Goal: Task Accomplishment & Management: Manage account settings

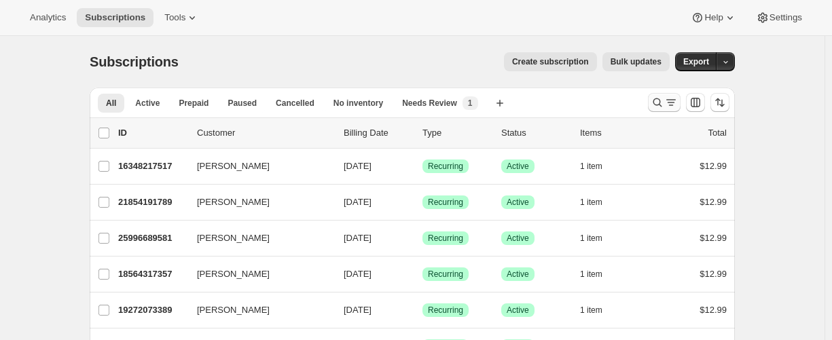
click at [656, 103] on icon "Search and filter results" at bounding box center [658, 103] width 14 height 14
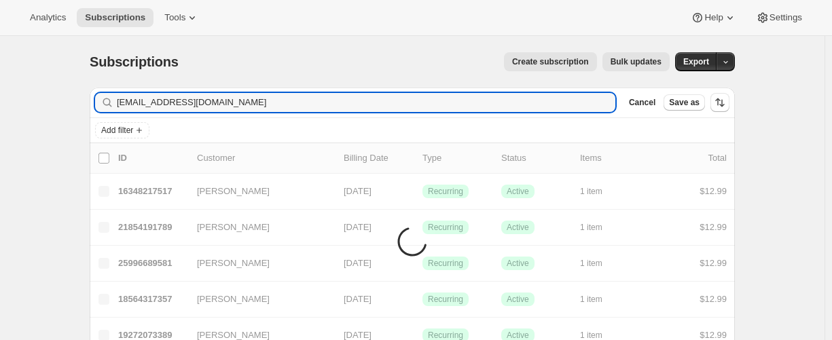
type input "[EMAIL_ADDRESS][DOMAIN_NAME]"
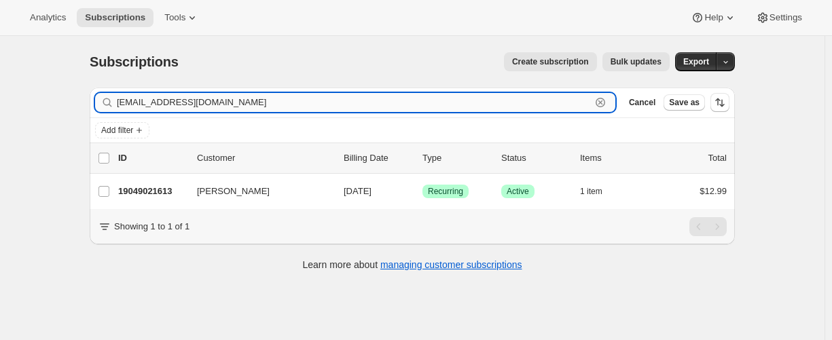
click at [230, 108] on input "[EMAIL_ADDRESS][DOMAIN_NAME]" at bounding box center [354, 102] width 474 height 19
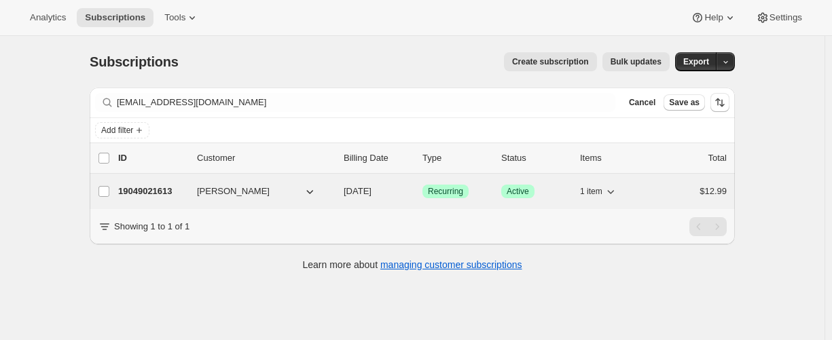
click at [160, 191] on p "19049021613" at bounding box center [152, 192] width 68 height 14
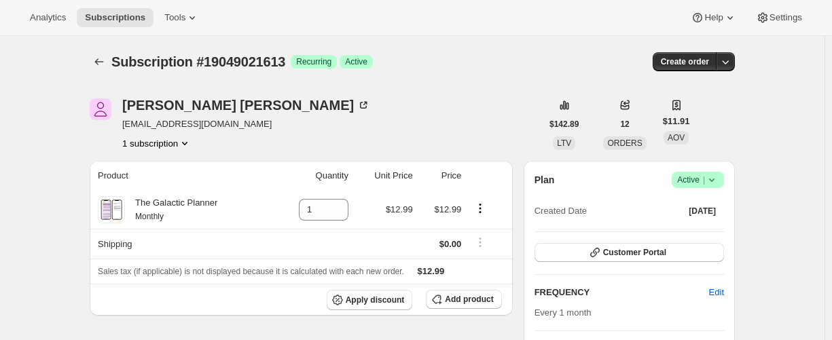
click at [111, 65] on div at bounding box center [101, 61] width 22 height 19
click at [106, 64] on icon "Subscriptions" at bounding box center [99, 62] width 14 height 14
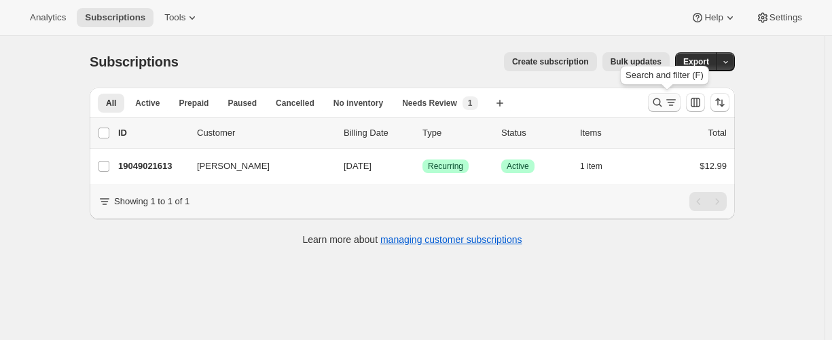
click at [660, 104] on icon "Search and filter results" at bounding box center [658, 103] width 14 height 14
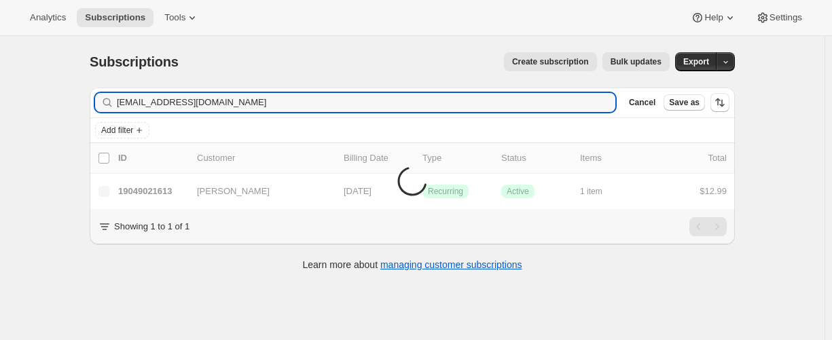
type input "[EMAIL_ADDRESS][DOMAIN_NAME]"
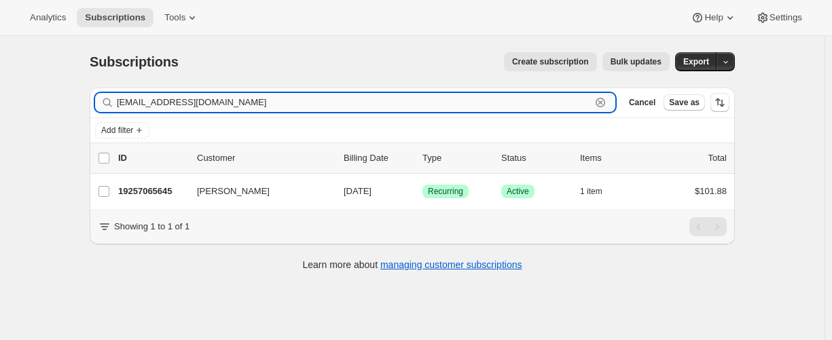
click at [211, 97] on input "[EMAIL_ADDRESS][DOMAIN_NAME]" at bounding box center [354, 102] width 474 height 19
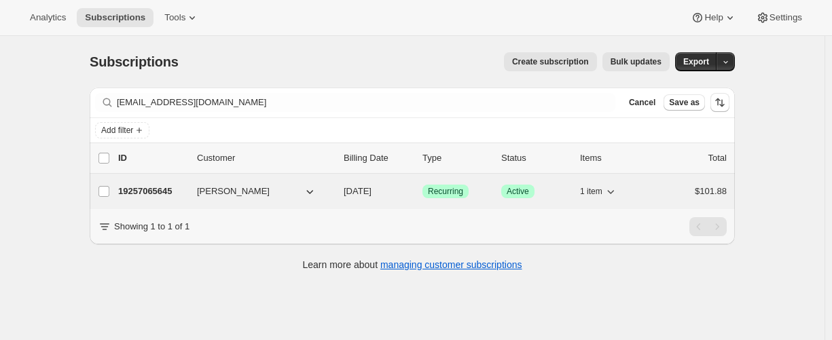
click at [154, 190] on p "19257065645" at bounding box center [152, 192] width 68 height 14
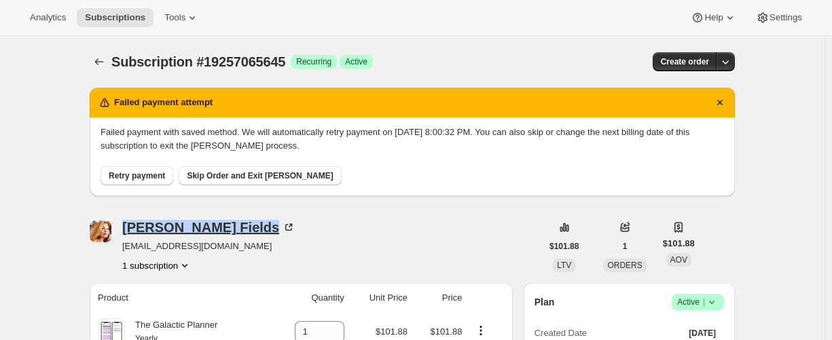
drag, startPoint x: 134, startPoint y: 232, endPoint x: 186, endPoint y: 231, distance: 52.3
click at [186, 231] on div "[PERSON_NAME] [EMAIL_ADDRESS][DOMAIN_NAME] 1 subscription" at bounding box center [316, 247] width 452 height 52
copy div "[PERSON_NAME]"
click at [105, 63] on icon "Subscriptions" at bounding box center [99, 62] width 14 height 14
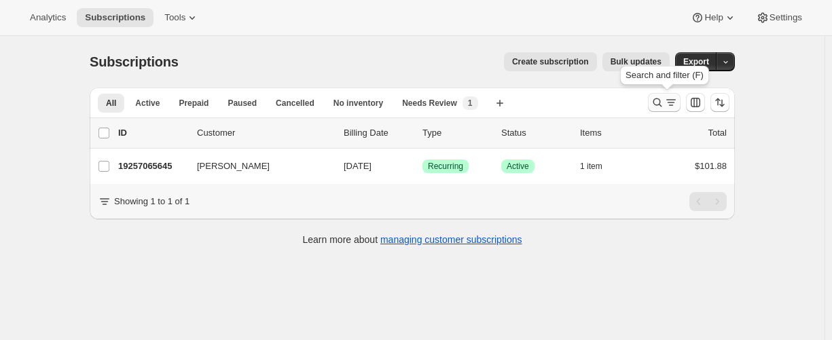
click at [658, 105] on icon "Search and filter results" at bounding box center [658, 103] width 14 height 14
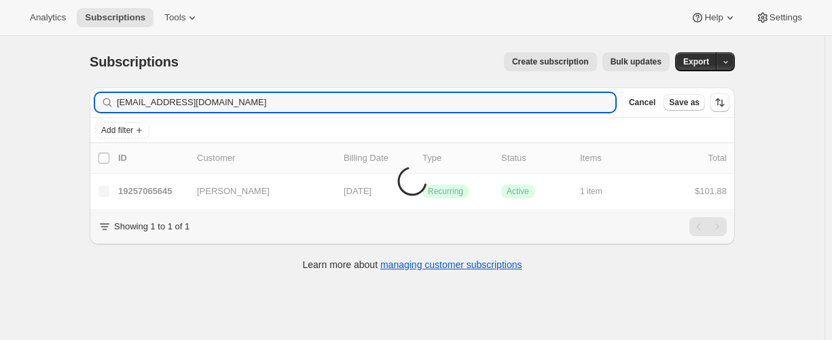
type input "[EMAIL_ADDRESS][DOMAIN_NAME]"
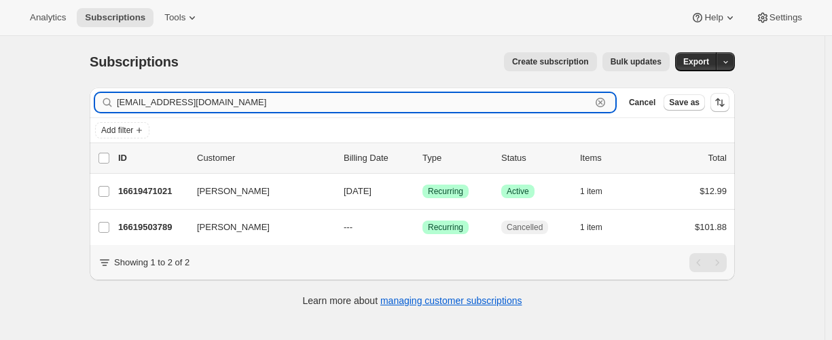
click at [289, 100] on input "[EMAIL_ADDRESS][DOMAIN_NAME]" at bounding box center [354, 102] width 474 height 19
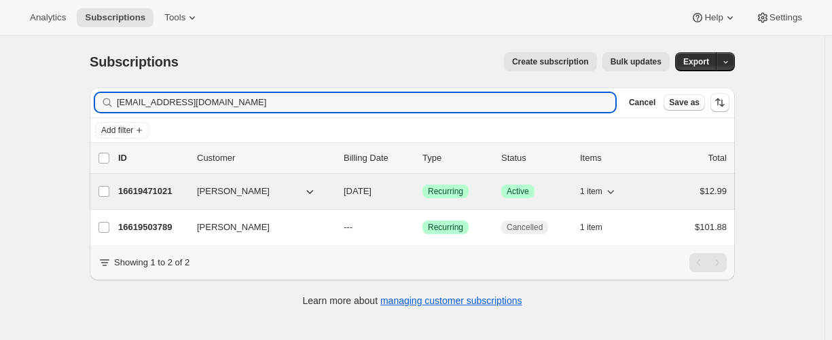
click at [145, 191] on p "16619471021" at bounding box center [152, 192] width 68 height 14
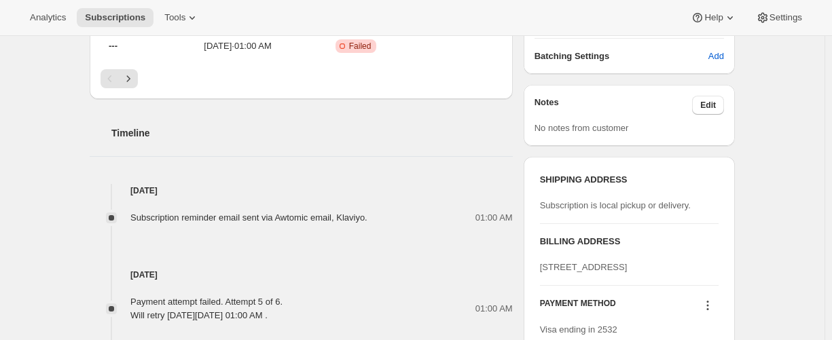
scroll to position [666, 0]
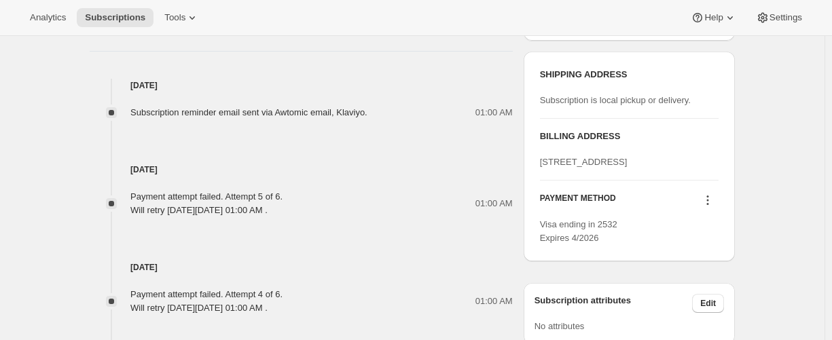
click at [715, 207] on icon at bounding box center [708, 201] width 14 height 14
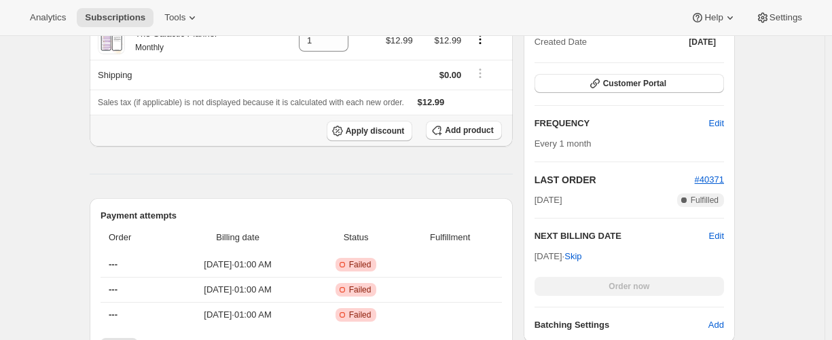
scroll to position [54, 0]
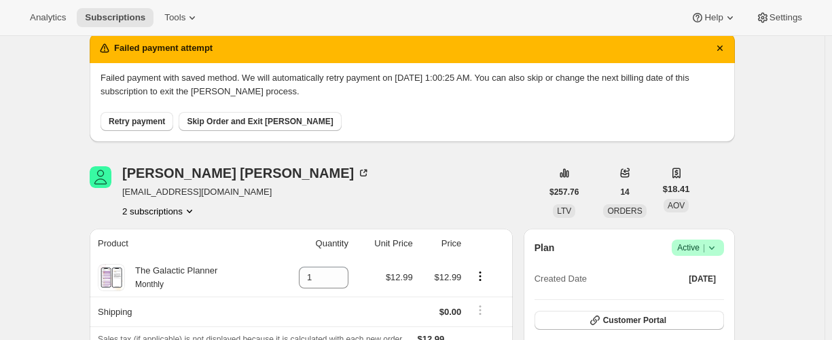
click at [149, 207] on button "2 subscriptions" at bounding box center [159, 211] width 74 height 14
click at [153, 257] on span "16619503789" at bounding box center [143, 260] width 54 height 10
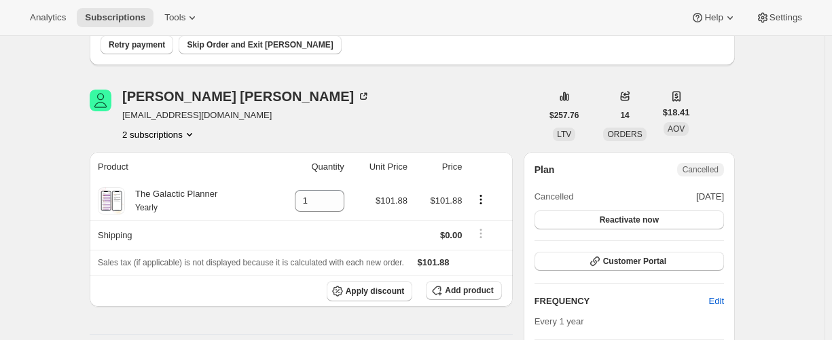
scroll to position [68, 0]
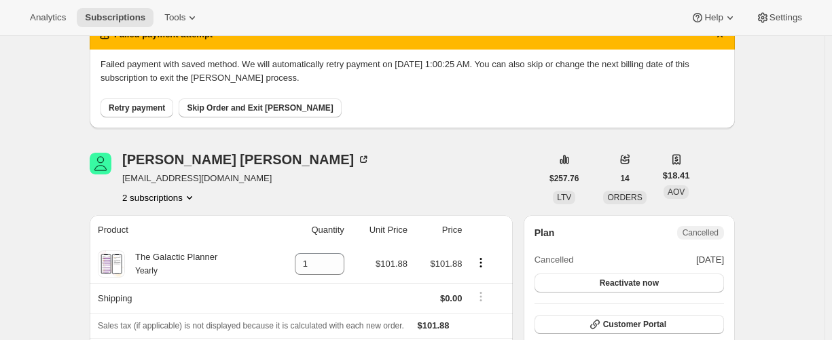
click at [153, 198] on button "2 subscriptions" at bounding box center [159, 198] width 74 height 14
click at [152, 224] on span "16619471021" at bounding box center [142, 223] width 54 height 10
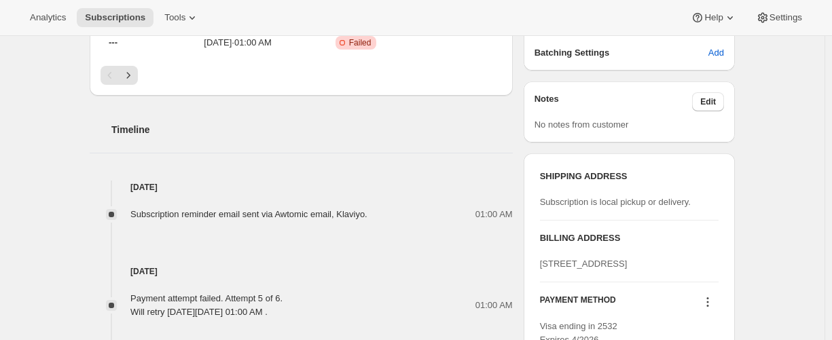
scroll to position [679, 0]
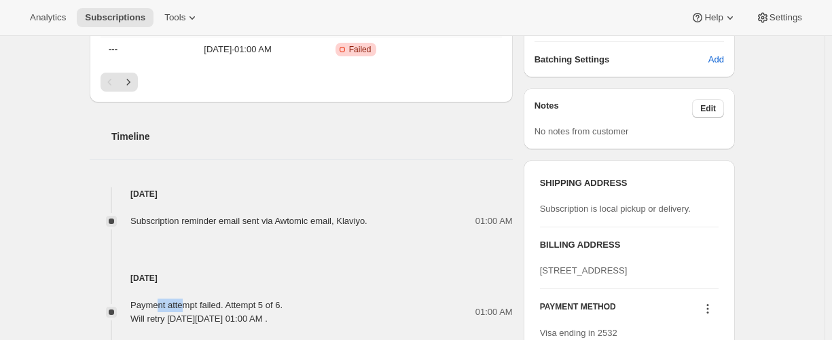
drag, startPoint x: 180, startPoint y: 304, endPoint x: 188, endPoint y: 304, distance: 8.2
click at [188, 304] on div "Payment attempt failed. Attempt 5 of 6. Will retry [DATE][DATE] 01:00 AM ." at bounding box center [206, 312] width 152 height 27
drag, startPoint x: 162, startPoint y: 306, endPoint x: 140, endPoint y: 306, distance: 22.4
click at [162, 306] on div "Payment attempt failed. Attempt 5 of 6. Will retry [DATE][DATE] 01:00 AM ." at bounding box center [206, 312] width 152 height 27
click at [140, 306] on div "Payment attempt failed. Attempt 5 of 6. Will retry [DATE][DATE] 01:00 AM ." at bounding box center [206, 312] width 152 height 27
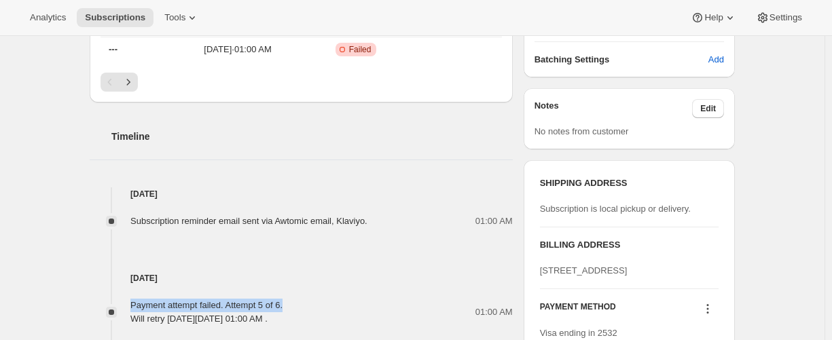
drag, startPoint x: 135, startPoint y: 307, endPoint x: 308, endPoint y: 297, distance: 174.2
click at [308, 297] on div "Payment attempt failed. Attempt 5 of 6. Will retry [DATE][DATE] 01:00 AM . 01:0…" at bounding box center [301, 305] width 423 height 41
copy div "Payment attempt failed. Attempt 5 of 6."
click at [141, 310] on div "Payment attempt failed. Attempt 5 of 6. Will retry [DATE][DATE] 01:00 AM ." at bounding box center [206, 312] width 152 height 27
drag, startPoint x: 130, startPoint y: 303, endPoint x: 300, endPoint y: 314, distance: 169.5
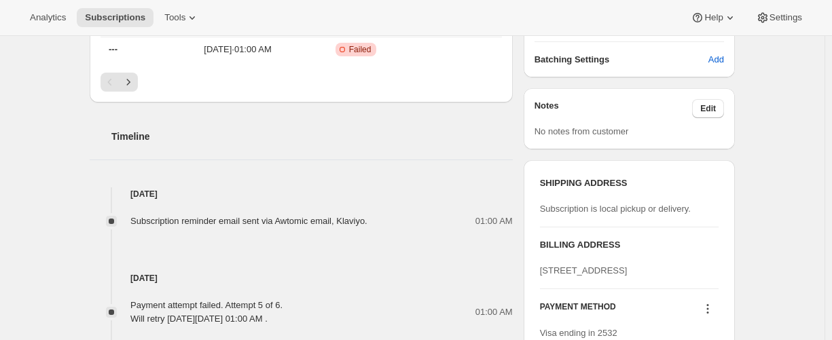
click at [300, 314] on div "Payment attempt failed. Attempt 5 of 6. Will retry [DATE][DATE] 01:00 AM . 01:0…" at bounding box center [301, 312] width 423 height 27
copy div "Payment attempt failed. Attempt 5 of 6. Will retry [DATE][DATE]"
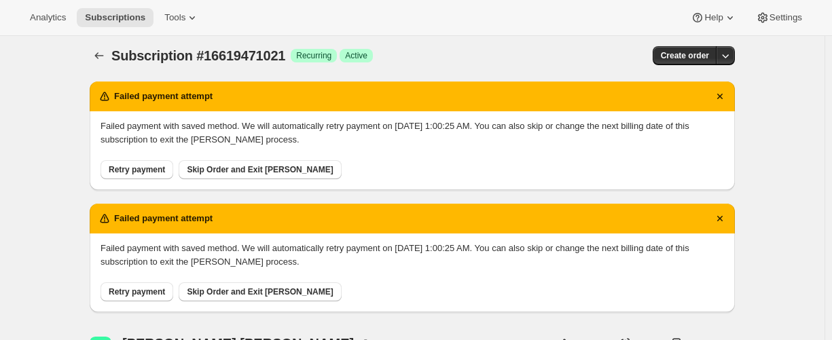
scroll to position [0, 0]
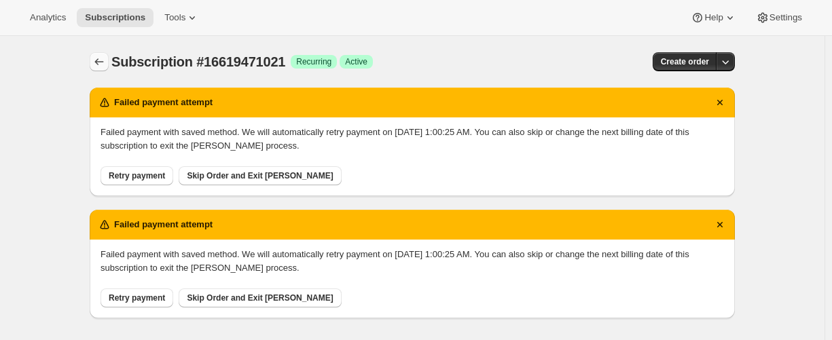
click at [101, 62] on icon "Subscriptions" at bounding box center [99, 62] width 14 height 14
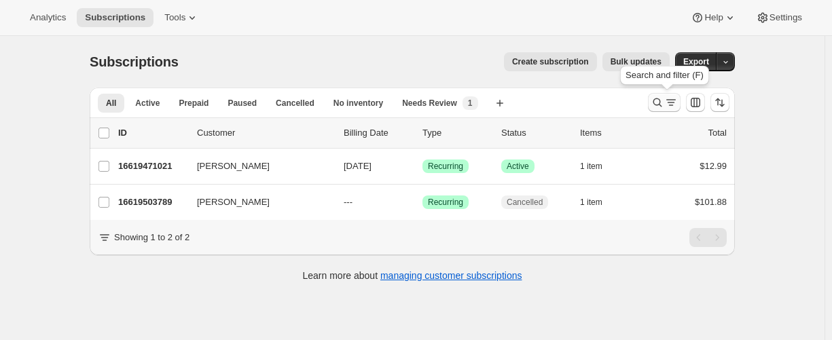
click at [660, 97] on icon "Search and filter results" at bounding box center [658, 103] width 14 height 14
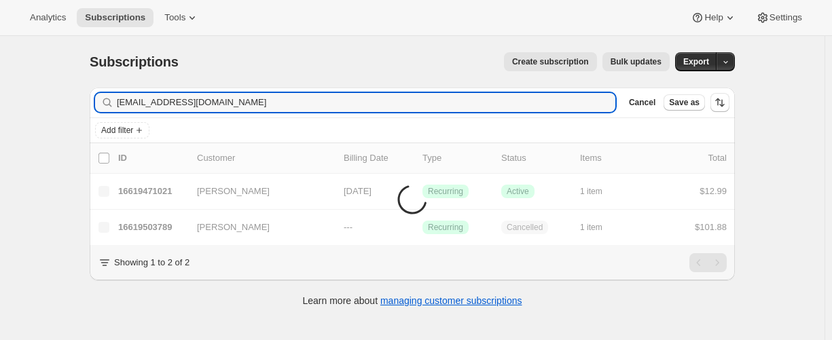
type input "[EMAIL_ADDRESS][DOMAIN_NAME]"
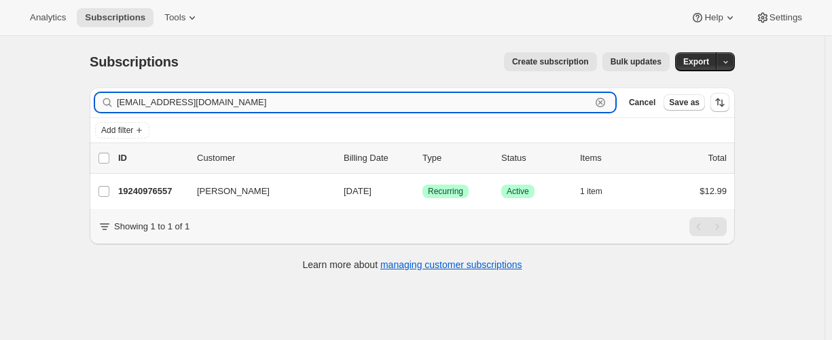
click at [222, 106] on input "[EMAIL_ADDRESS][DOMAIN_NAME]" at bounding box center [354, 102] width 474 height 19
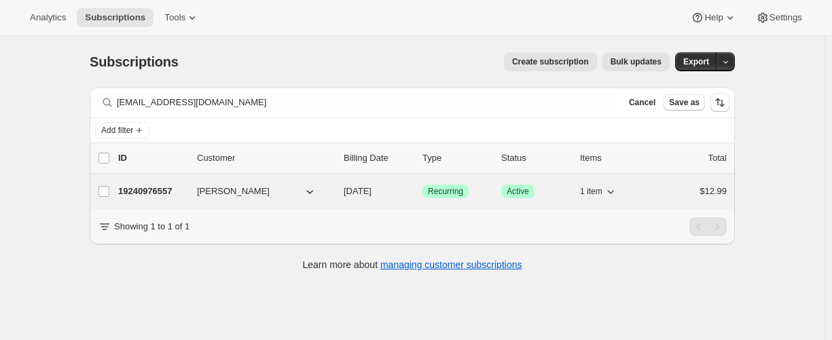
click at [154, 186] on p "19240976557" at bounding box center [152, 192] width 68 height 14
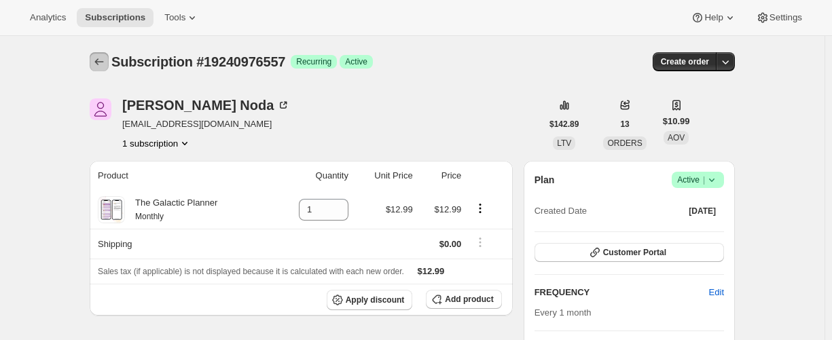
click at [102, 60] on icon "Subscriptions" at bounding box center [99, 62] width 14 height 14
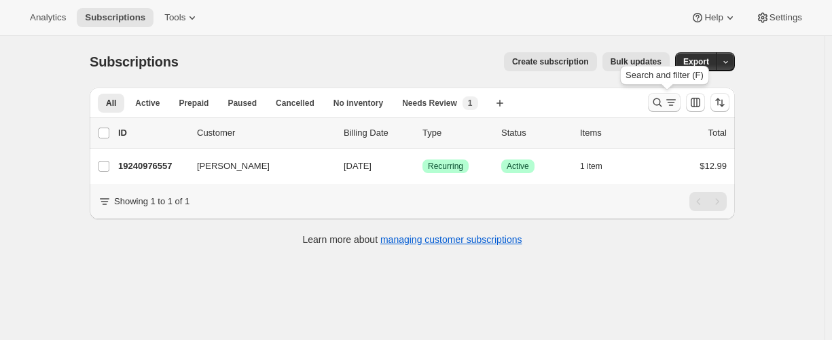
click at [661, 106] on icon "Search and filter results" at bounding box center [658, 103] width 14 height 14
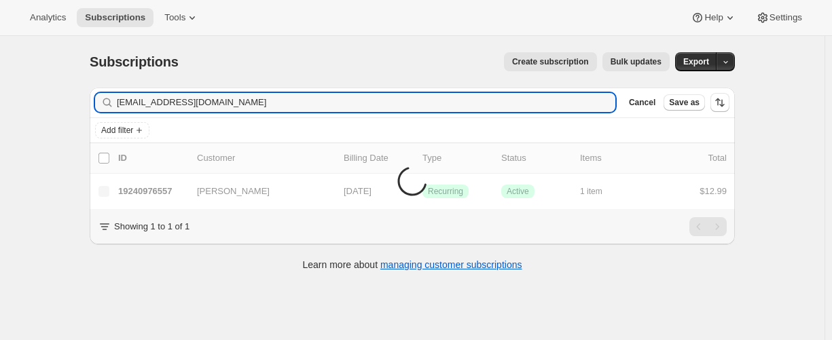
type input "[EMAIL_ADDRESS][DOMAIN_NAME]"
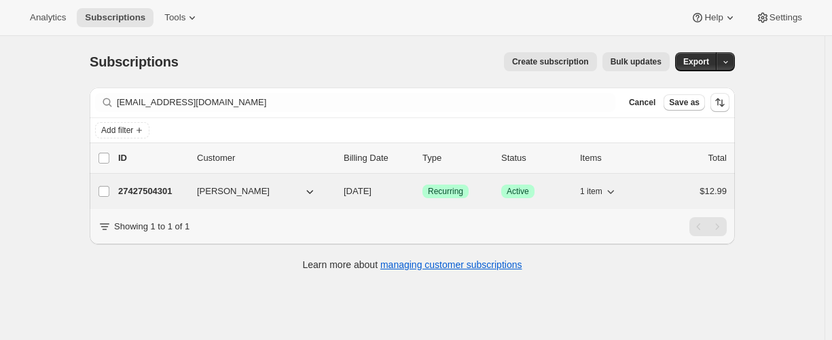
click at [151, 193] on p "27427504301" at bounding box center [152, 192] width 68 height 14
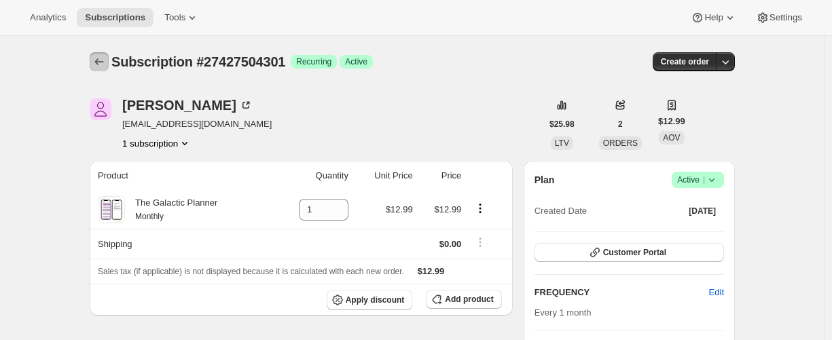
click at [100, 62] on icon "Subscriptions" at bounding box center [99, 61] width 9 height 7
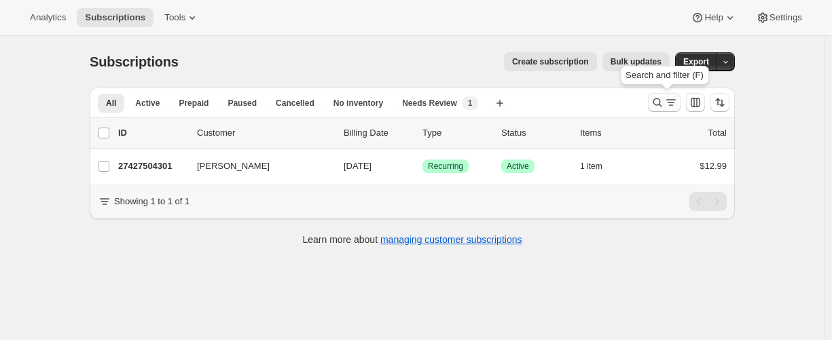
click at [658, 101] on icon "Search and filter results" at bounding box center [658, 103] width 9 height 9
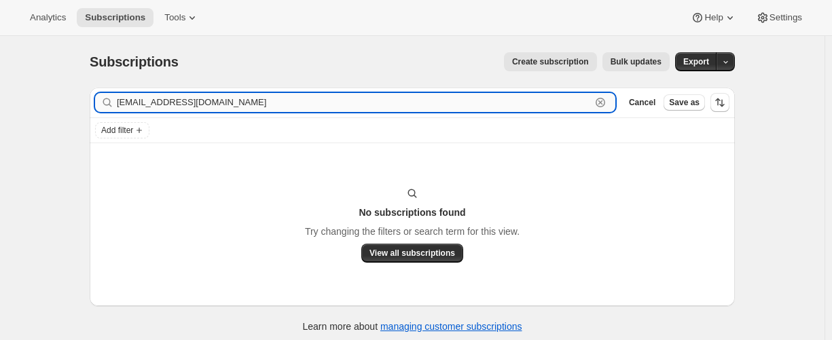
click at [194, 96] on input "[EMAIL_ADDRESS][DOMAIN_NAME]" at bounding box center [354, 102] width 474 height 19
paste input "[EMAIL_ADDRESS]"
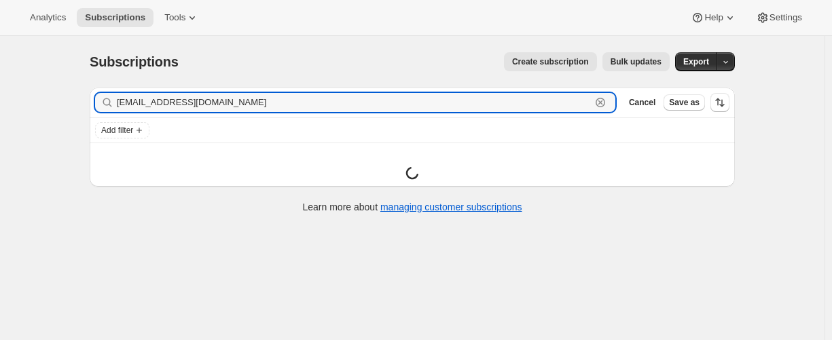
type input "[EMAIL_ADDRESS][DOMAIN_NAME]"
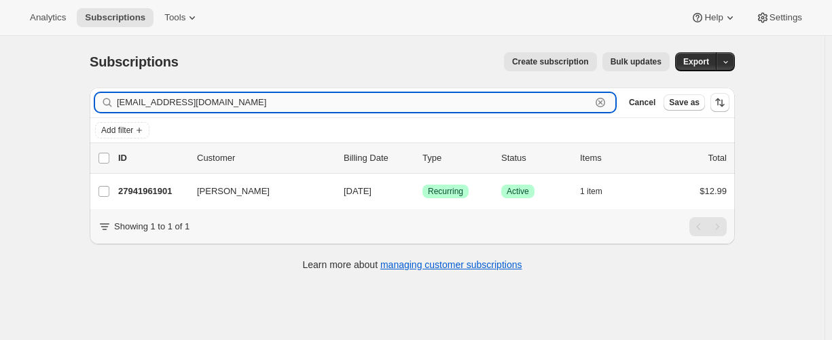
click at [208, 105] on input "[EMAIL_ADDRESS][DOMAIN_NAME]" at bounding box center [354, 102] width 474 height 19
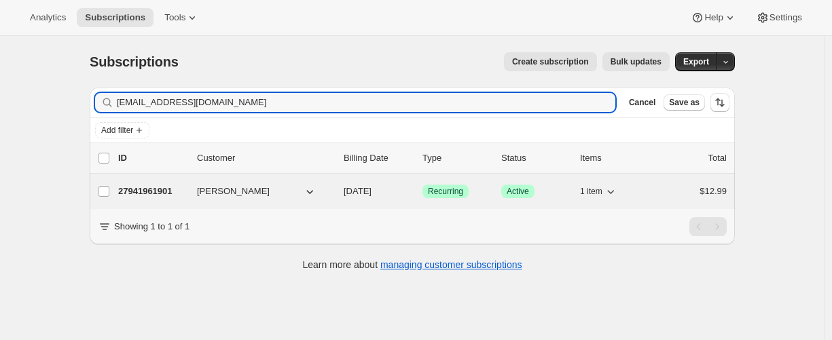
click at [154, 188] on p "27941961901" at bounding box center [152, 192] width 68 height 14
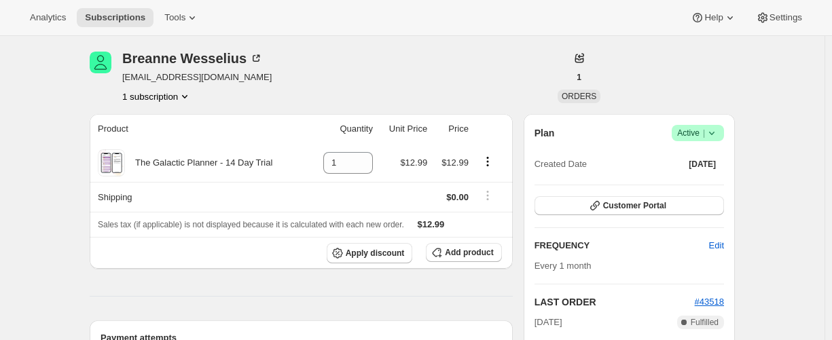
scroll to position [139, 0]
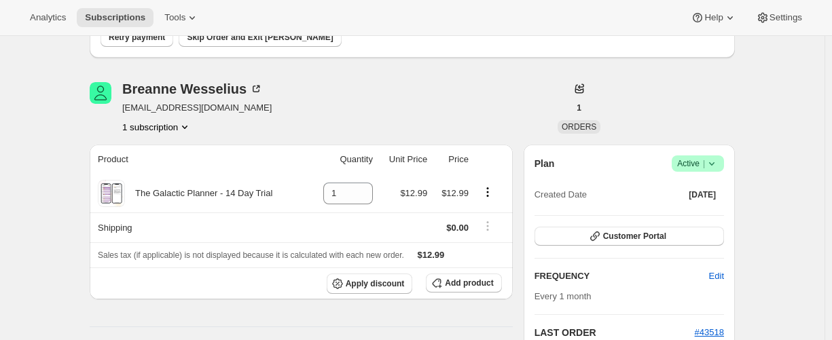
click at [715, 165] on icon at bounding box center [711, 163] width 5 height 3
click at [708, 221] on button "Cancel subscription" at bounding box center [696, 213] width 85 height 22
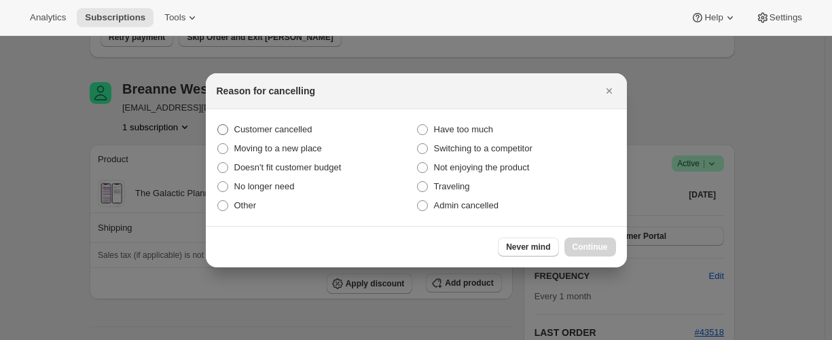
click at [244, 126] on span "Customer cancelled" at bounding box center [273, 129] width 78 height 10
click at [218, 125] on input "Customer cancelled" at bounding box center [217, 124] width 1 height 1
radio input "true"
click at [582, 247] on span "Continue" at bounding box center [590, 247] width 35 height 11
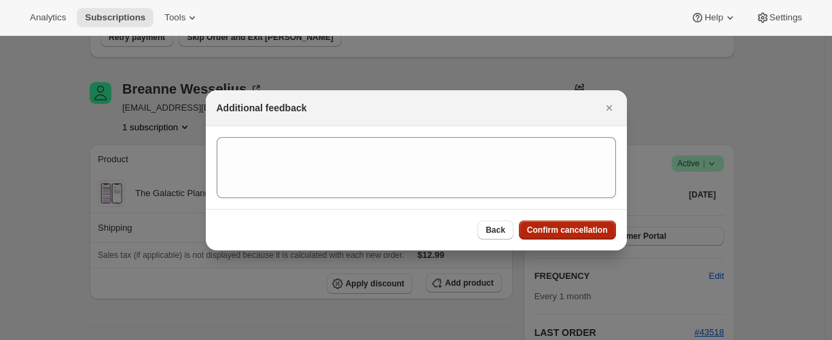
click at [586, 236] on button "Confirm cancellation" at bounding box center [567, 230] width 97 height 19
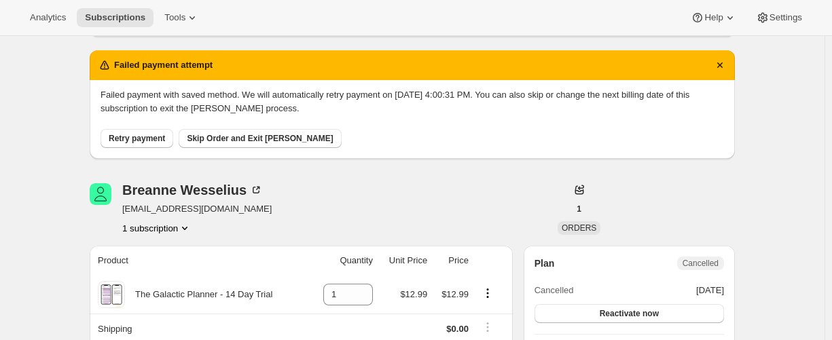
scroll to position [0, 0]
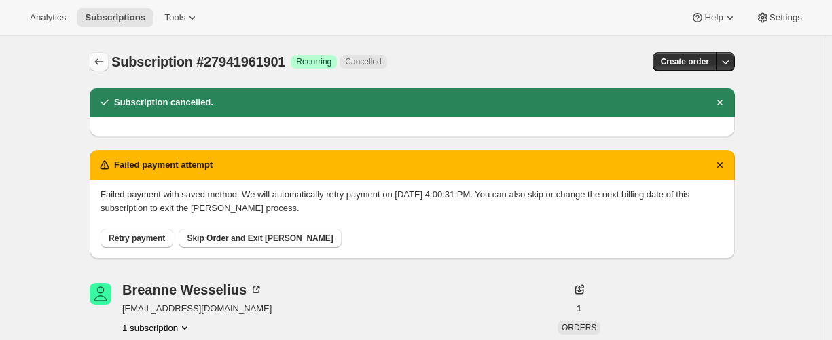
click at [109, 60] on button "Subscriptions" at bounding box center [99, 61] width 19 height 19
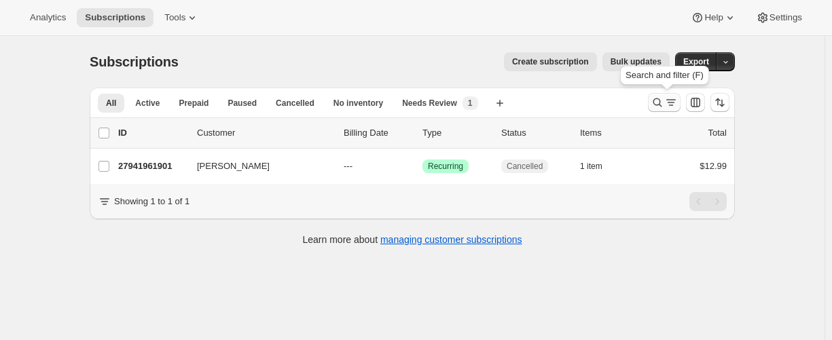
click at [656, 107] on icon "Search and filter results" at bounding box center [658, 103] width 14 height 14
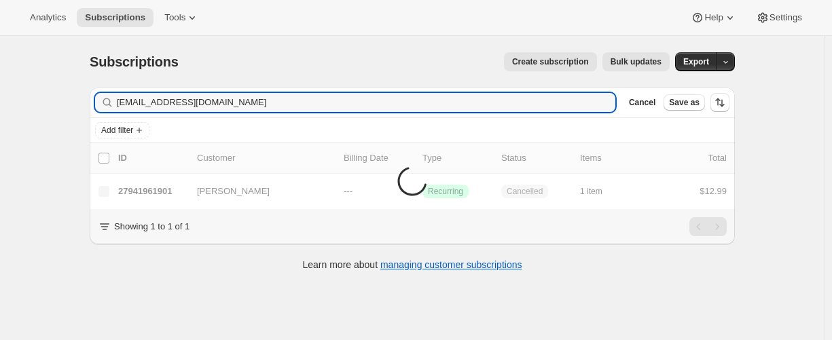
type input "[EMAIL_ADDRESS][DOMAIN_NAME]"
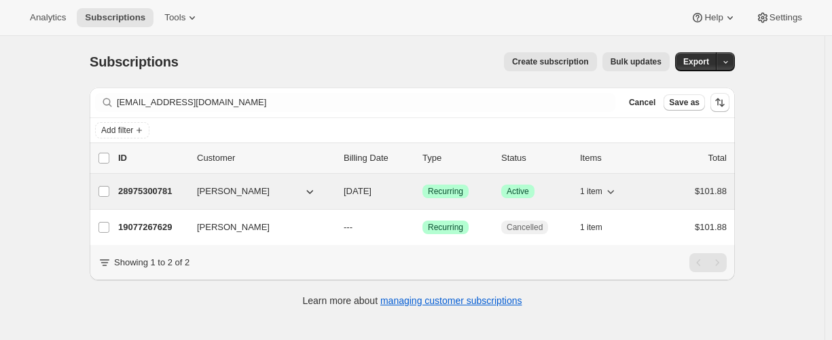
click at [159, 186] on p "28975300781" at bounding box center [152, 192] width 68 height 14
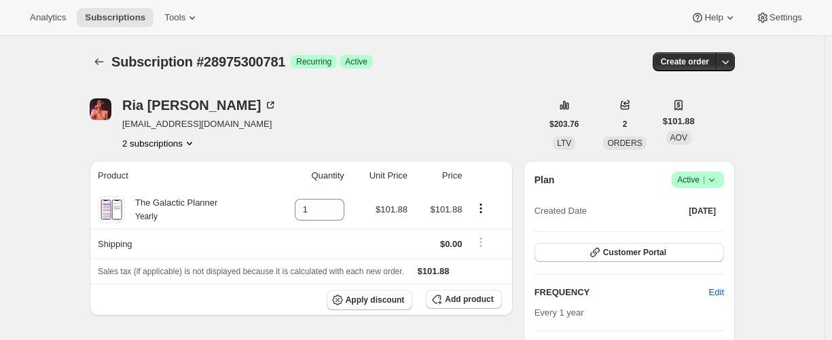
click at [134, 145] on button "2 subscriptions" at bounding box center [159, 144] width 74 height 14
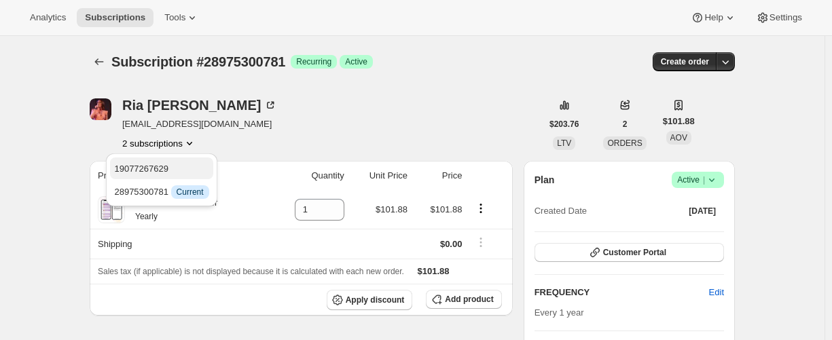
click at [137, 171] on span "19077267629" at bounding box center [141, 169] width 54 height 10
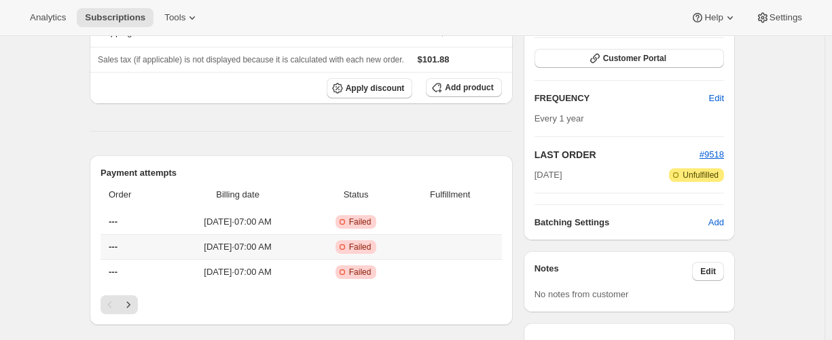
scroll to position [204, 0]
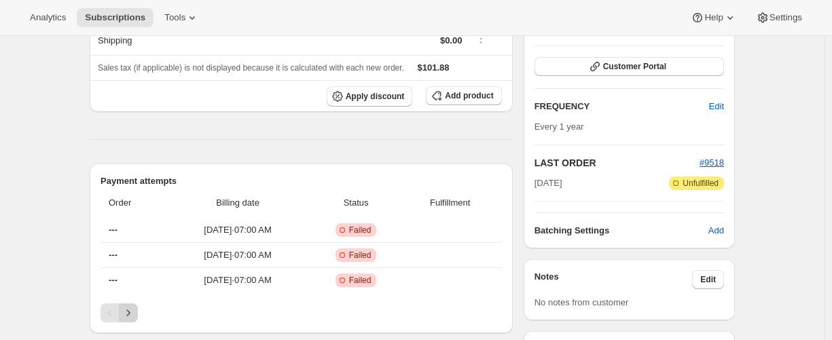
click at [133, 312] on icon "Next" at bounding box center [129, 313] width 14 height 14
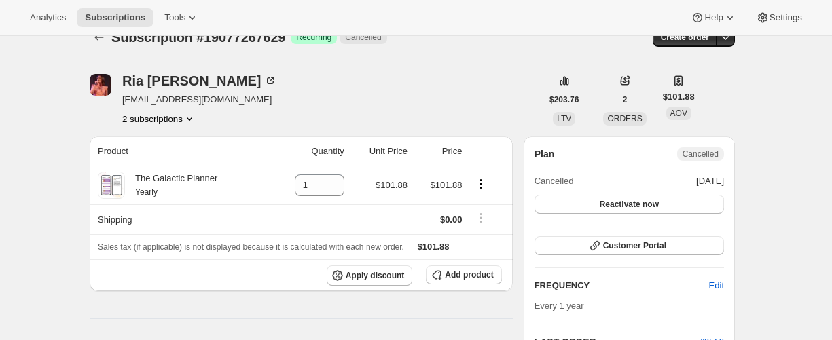
scroll to position [0, 0]
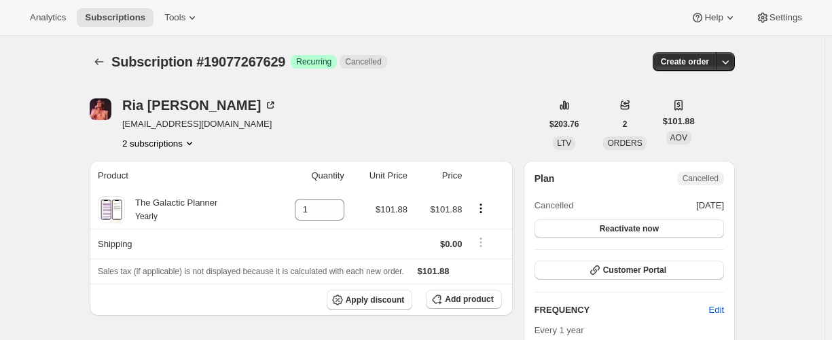
click at [145, 144] on button "2 subscriptions" at bounding box center [159, 144] width 74 height 14
click at [134, 187] on span "28975300781" at bounding box center [142, 192] width 54 height 10
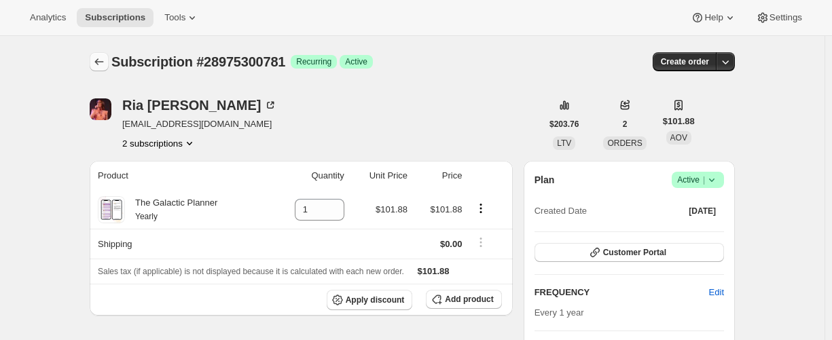
click at [96, 60] on icon "Subscriptions" at bounding box center [99, 62] width 14 height 14
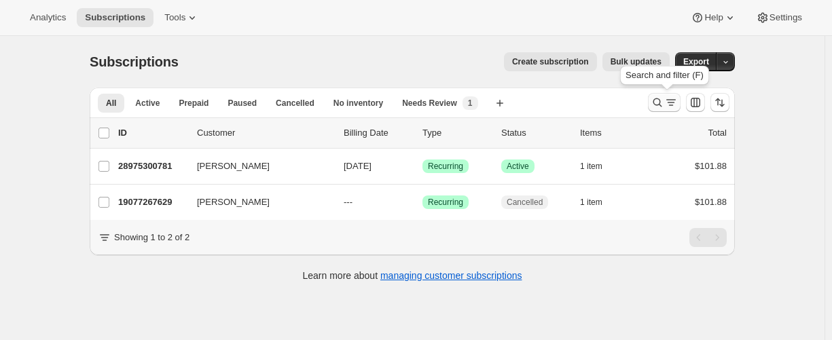
click at [662, 104] on icon "Search and filter results" at bounding box center [658, 103] width 14 height 14
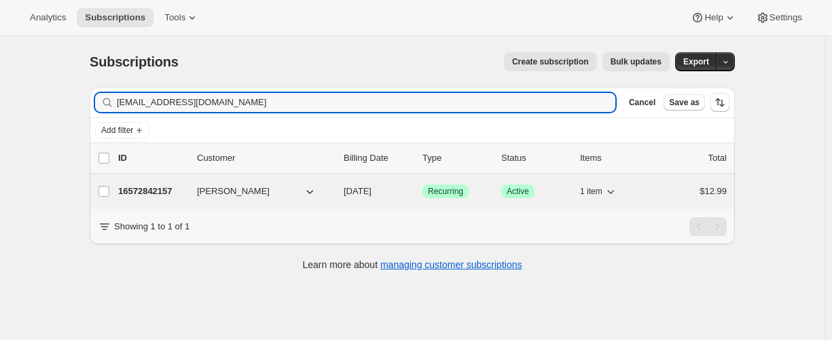
type input "[EMAIL_ADDRESS][DOMAIN_NAME]"
click at [140, 190] on p "16572842157" at bounding box center [152, 192] width 68 height 14
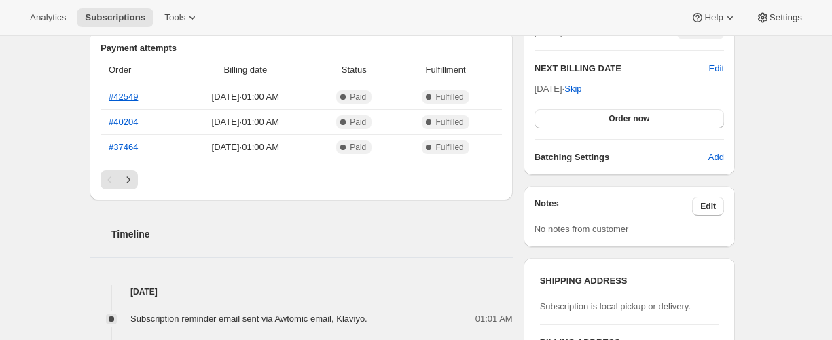
scroll to position [340, 0]
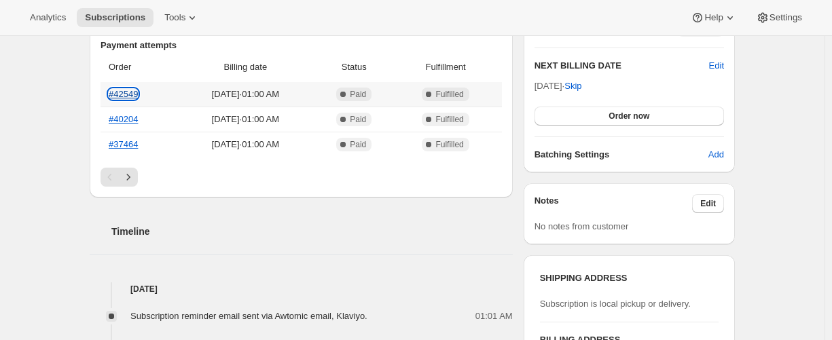
click at [135, 92] on link "#42549" at bounding box center [123, 94] width 29 height 10
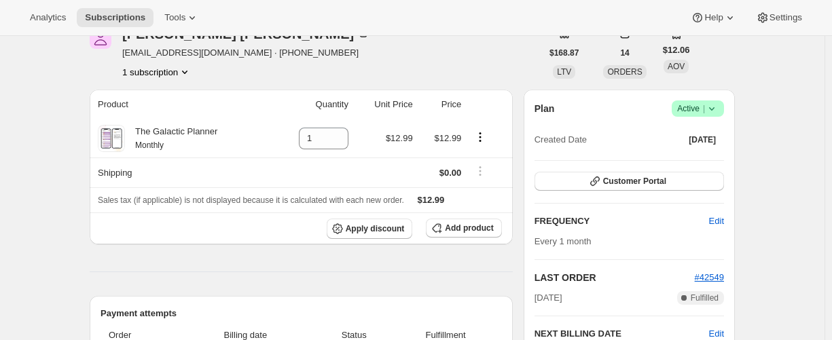
scroll to position [0, 0]
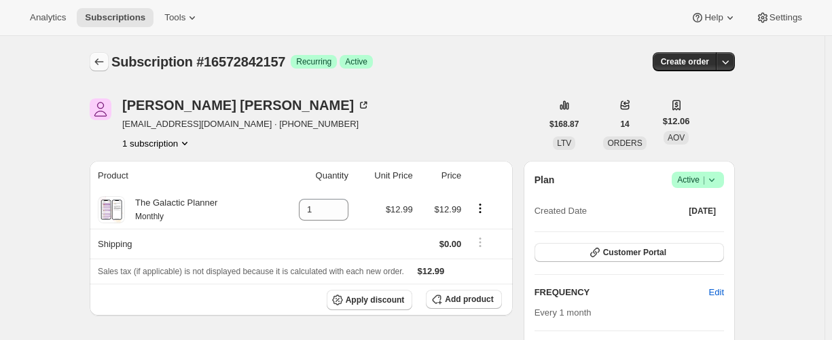
click at [103, 63] on icon "Subscriptions" at bounding box center [99, 62] width 14 height 14
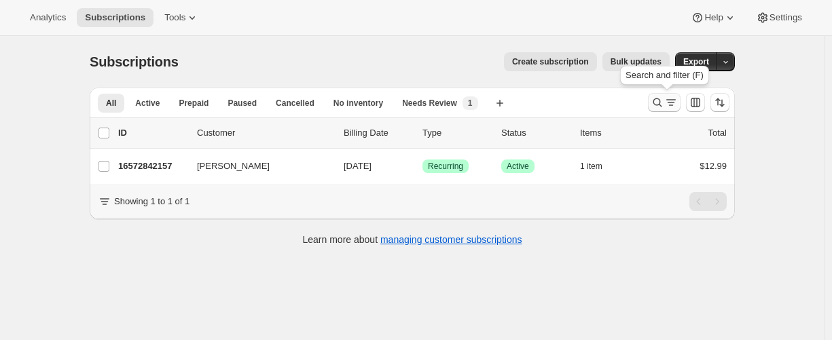
click at [661, 106] on icon "Search and filter results" at bounding box center [658, 103] width 14 height 14
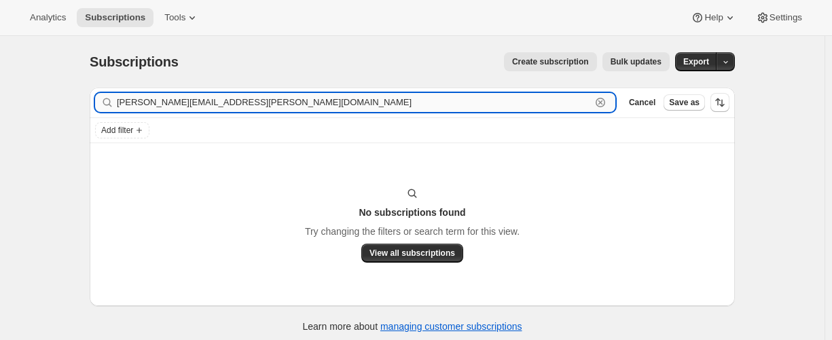
click at [251, 103] on input "[PERSON_NAME][EMAIL_ADDRESS][PERSON_NAME][DOMAIN_NAME]" at bounding box center [354, 102] width 474 height 19
click at [193, 105] on input "[PERSON_NAME][EMAIL_ADDRESS][PERSON_NAME][DOMAIN_NAME]" at bounding box center [354, 102] width 474 height 19
paste input "[PERSON_NAME]"
click at [147, 103] on input "[PERSON_NAME]" at bounding box center [354, 102] width 474 height 19
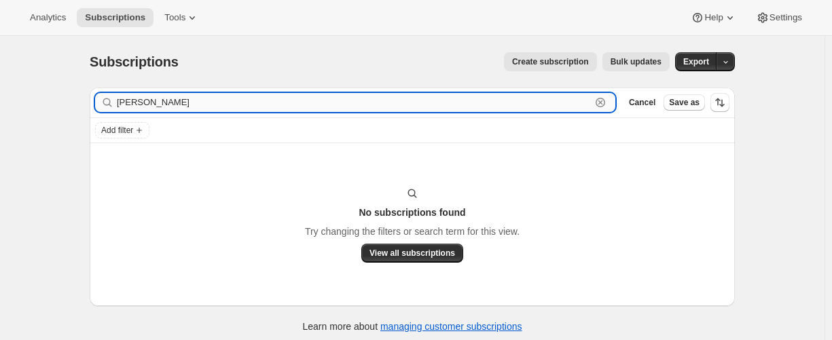
click at [162, 99] on input "[PERSON_NAME]" at bounding box center [354, 102] width 474 height 19
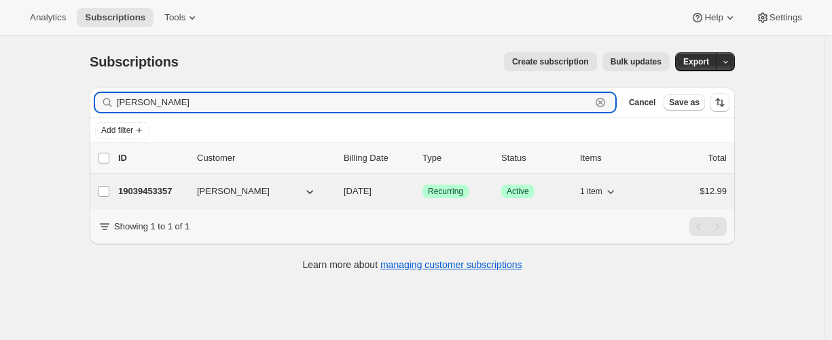
type input "[PERSON_NAME]"
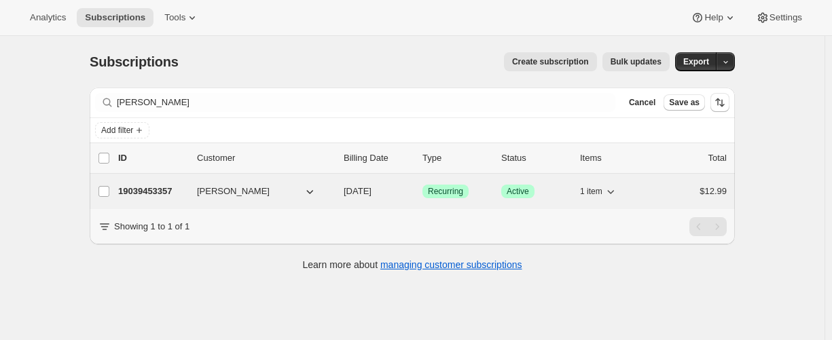
click at [151, 193] on p "19039453357" at bounding box center [152, 192] width 68 height 14
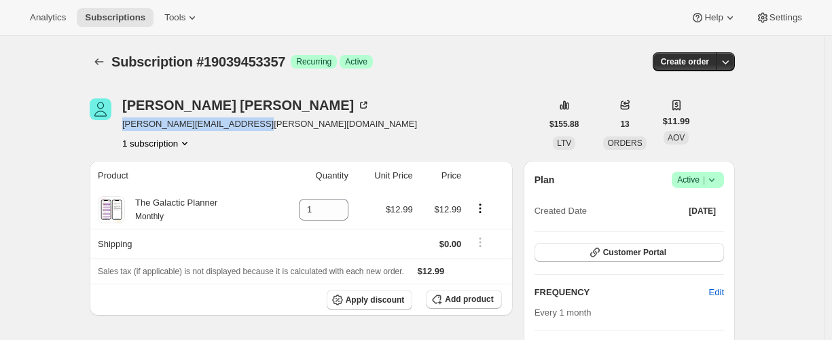
drag, startPoint x: 123, startPoint y: 128, endPoint x: 268, endPoint y: 128, distance: 145.4
click at [268, 128] on div "[PERSON_NAME] [PERSON_NAME][EMAIL_ADDRESS][PERSON_NAME][DOMAIN_NAME] 1 subscrip…" at bounding box center [316, 125] width 452 height 52
copy span "[PERSON_NAME][EMAIL_ADDRESS][PERSON_NAME][DOMAIN_NAME]"
click at [100, 61] on icon "Subscriptions" at bounding box center [99, 61] width 9 height 7
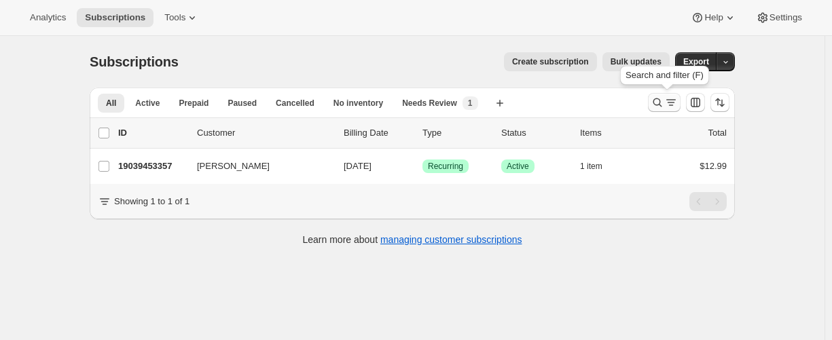
click at [659, 109] on icon "Search and filter results" at bounding box center [658, 103] width 14 height 14
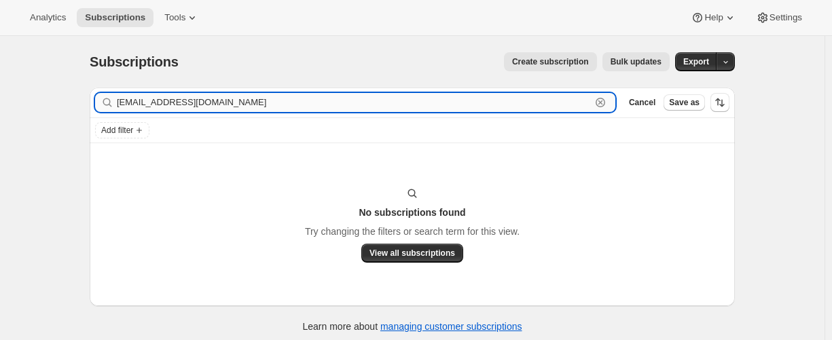
click at [218, 106] on input "[EMAIL_ADDRESS][DOMAIN_NAME]" at bounding box center [354, 102] width 474 height 19
paste input "[PERSON_NAME]"
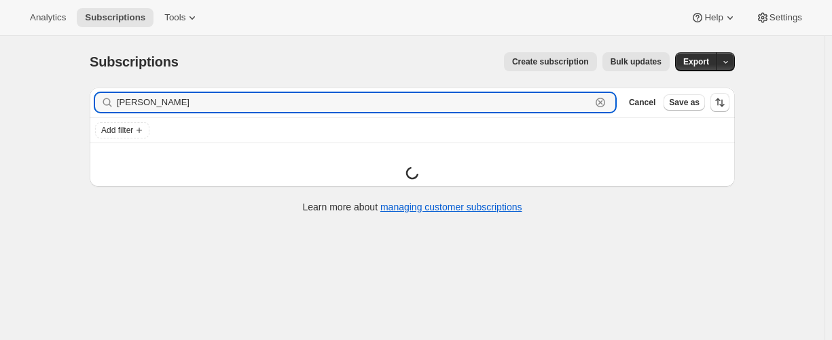
type input "[PERSON_NAME]"
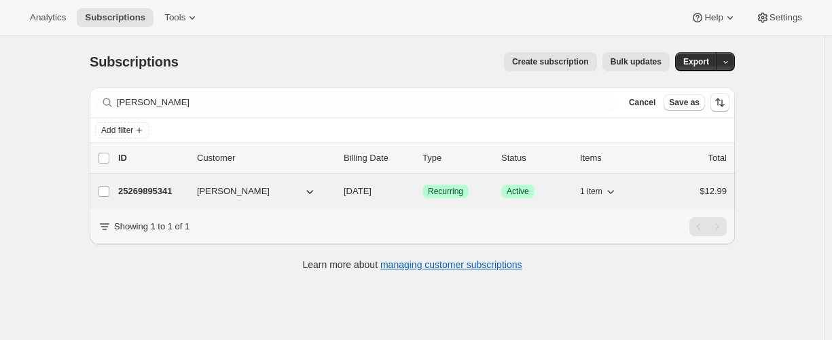
click at [149, 187] on p "25269895341" at bounding box center [152, 192] width 68 height 14
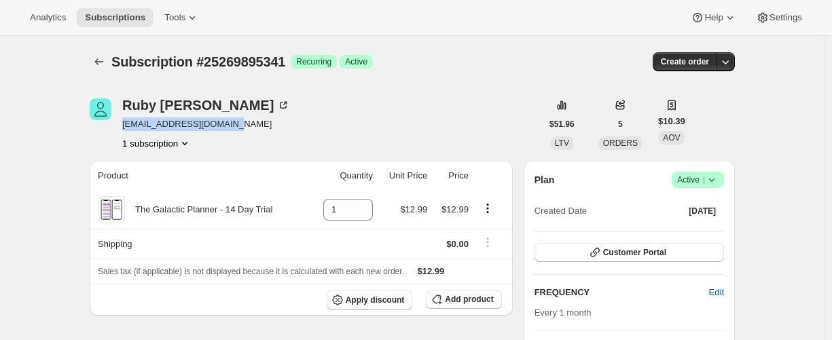
drag, startPoint x: 245, startPoint y: 124, endPoint x: 126, endPoint y: 126, distance: 118.2
click at [126, 126] on div "[PERSON_NAME] [EMAIL_ADDRESS][DOMAIN_NAME] 1 subscription" at bounding box center [316, 125] width 452 height 52
copy span "[EMAIL_ADDRESS][DOMAIN_NAME]"
click at [105, 59] on icon "Subscriptions" at bounding box center [99, 62] width 14 height 14
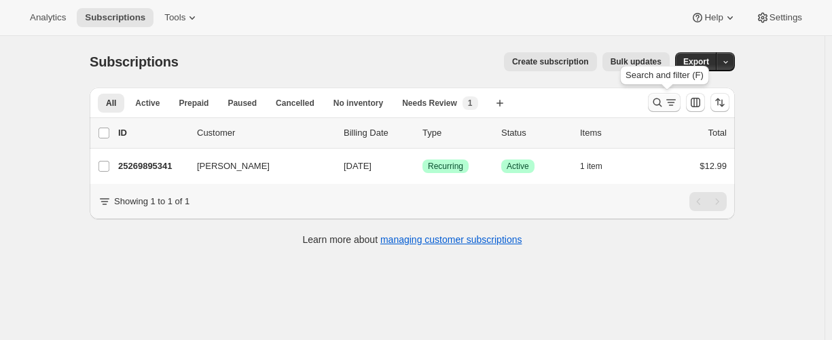
click at [660, 99] on icon "Search and filter results" at bounding box center [658, 103] width 9 height 9
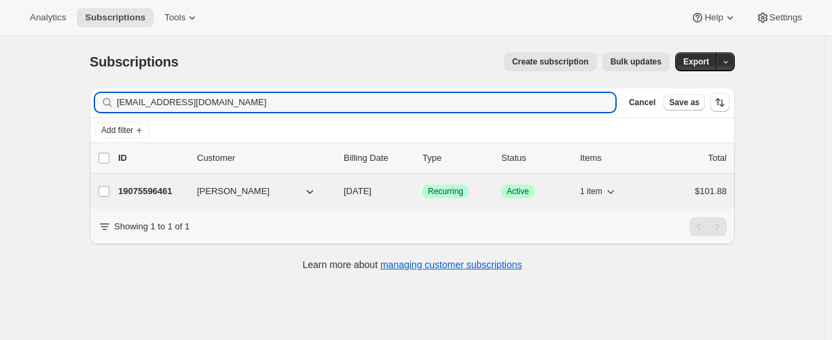
type input "[EMAIL_ADDRESS][DOMAIN_NAME]"
click at [141, 193] on p "19075596461" at bounding box center [152, 192] width 68 height 14
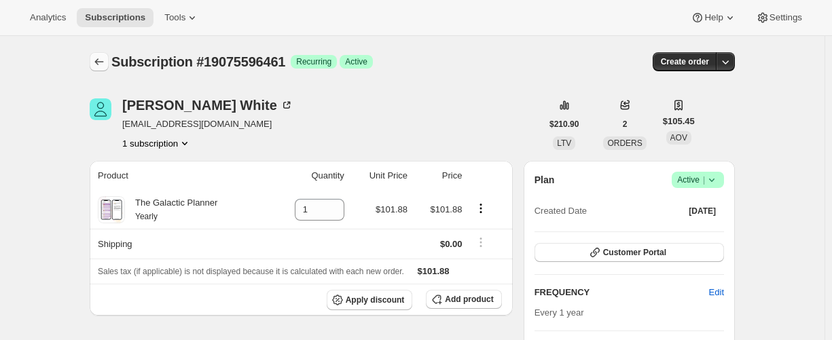
click at [105, 60] on icon "Subscriptions" at bounding box center [99, 62] width 14 height 14
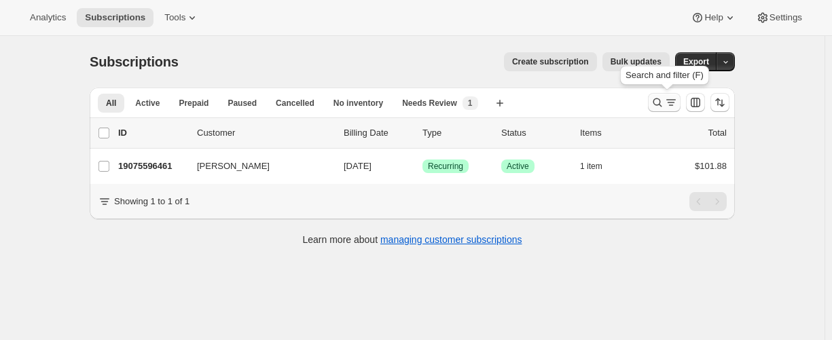
click at [662, 102] on icon "Search and filter results" at bounding box center [658, 103] width 9 height 9
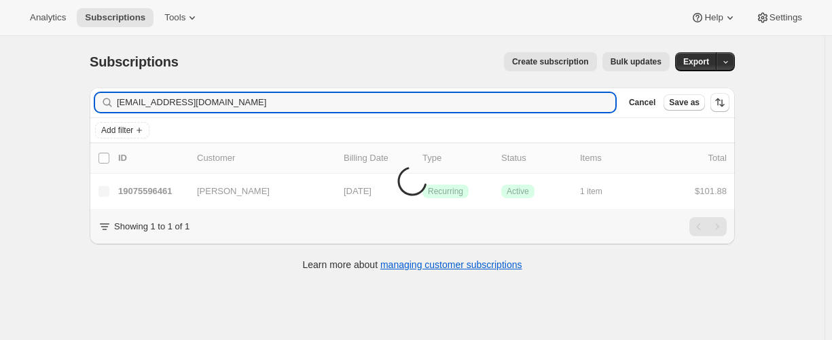
type input "[EMAIL_ADDRESS][DOMAIN_NAME]"
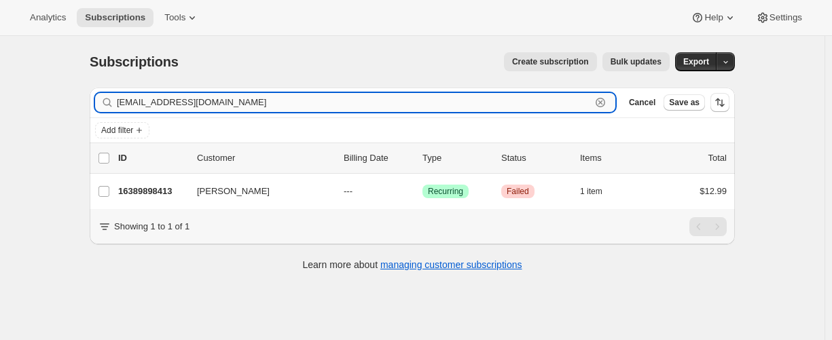
click at [236, 105] on input "[EMAIL_ADDRESS][DOMAIN_NAME]" at bounding box center [354, 102] width 474 height 19
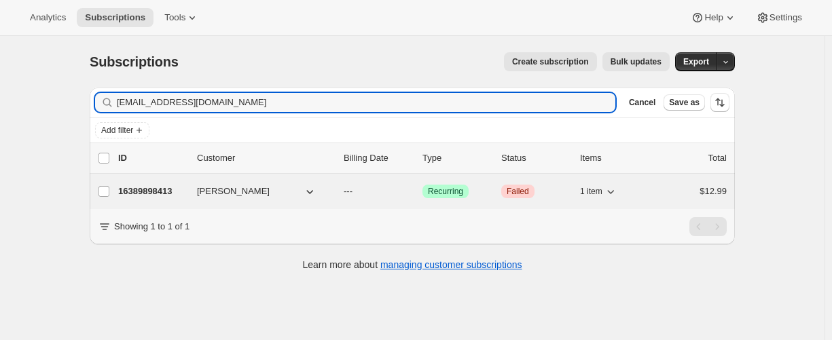
click at [151, 190] on p "16389898413" at bounding box center [152, 192] width 68 height 14
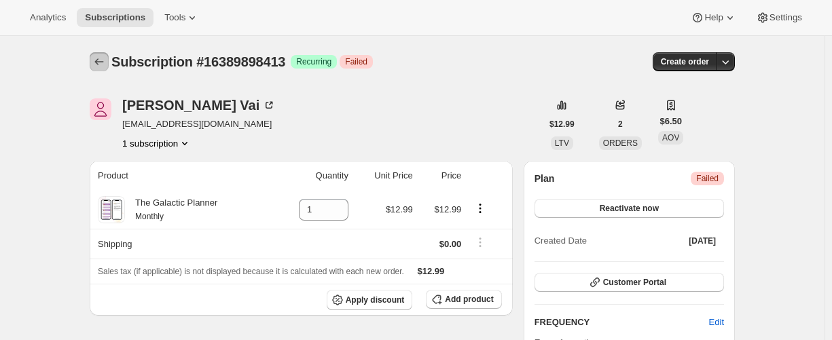
click at [102, 57] on icon "Subscriptions" at bounding box center [99, 62] width 14 height 14
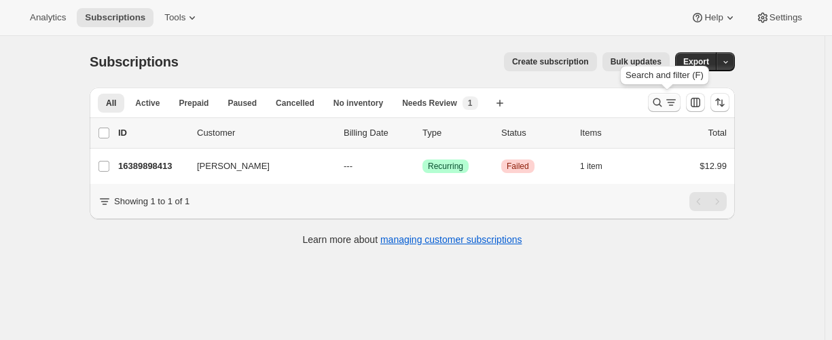
click at [656, 103] on icon "Search and filter results" at bounding box center [658, 103] width 14 height 14
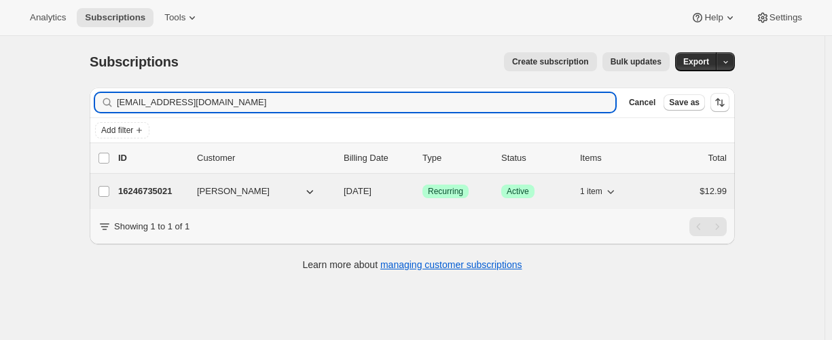
type input "[EMAIL_ADDRESS][DOMAIN_NAME]"
click at [164, 191] on p "16246735021" at bounding box center [152, 192] width 68 height 14
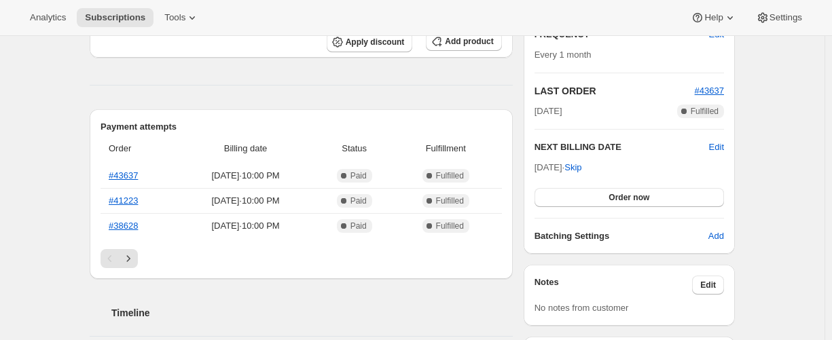
scroll to position [267, 0]
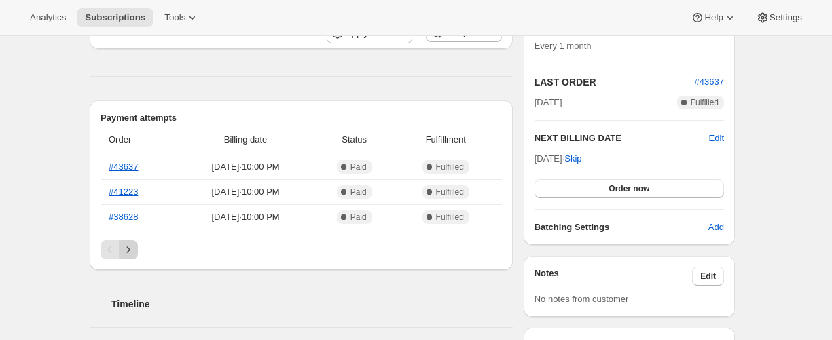
click at [126, 241] on button "Next" at bounding box center [128, 249] width 19 height 19
click at [133, 247] on icon "Next" at bounding box center [129, 250] width 14 height 14
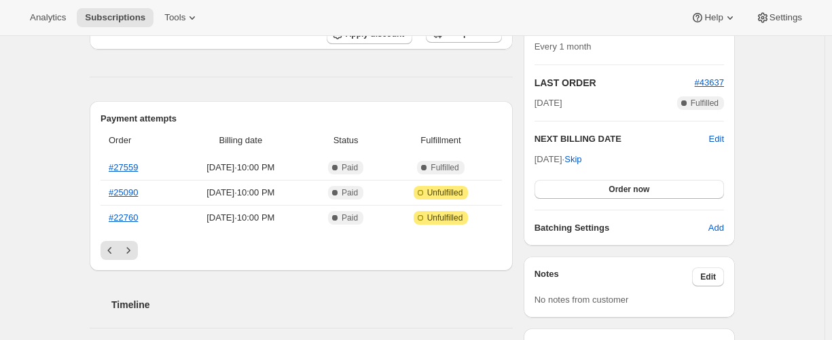
scroll to position [0, 0]
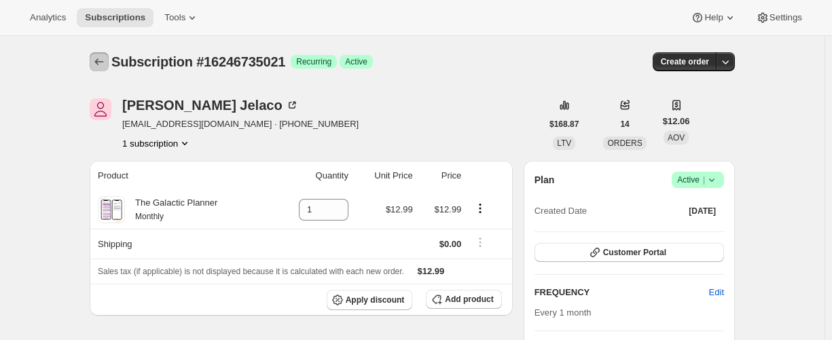
click at [104, 56] on icon "Subscriptions" at bounding box center [99, 62] width 14 height 14
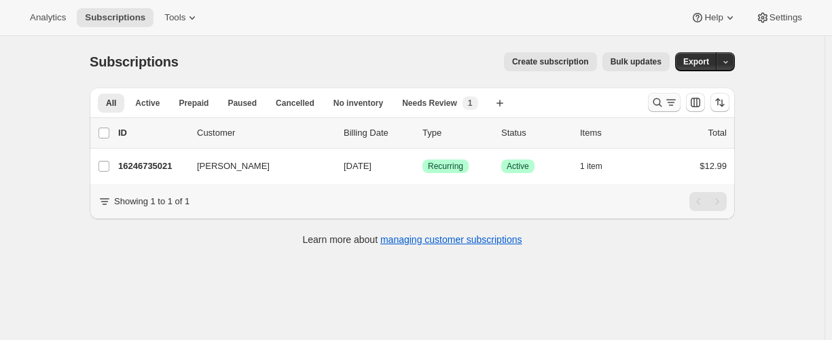
click at [651, 103] on div at bounding box center [689, 102] width 92 height 27
click at [656, 103] on icon "Search and filter results" at bounding box center [658, 103] width 14 height 14
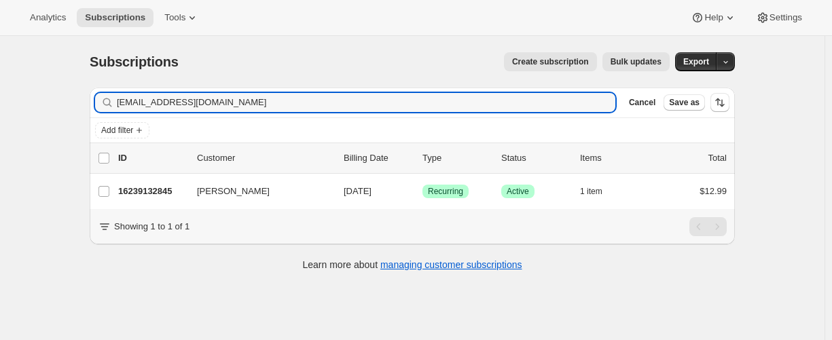
click at [195, 106] on input "[EMAIL_ADDRESS][DOMAIN_NAME]" at bounding box center [366, 102] width 499 height 19
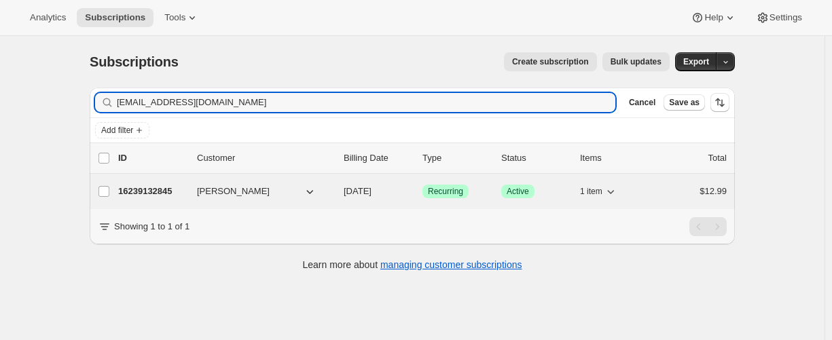
type input "[EMAIL_ADDRESS][DOMAIN_NAME]"
click at [155, 185] on p "16239132845" at bounding box center [152, 192] width 68 height 14
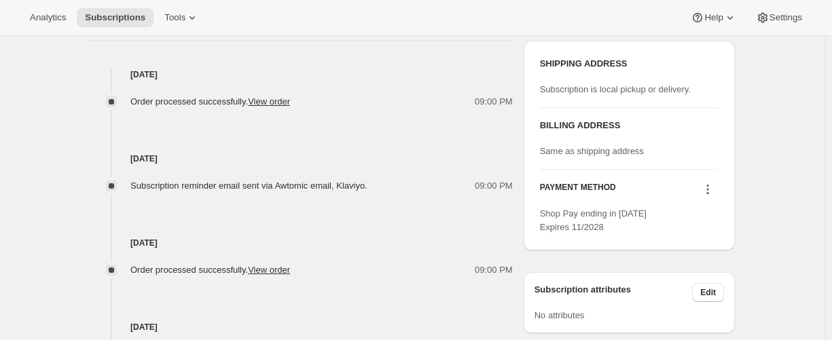
scroll to position [272, 0]
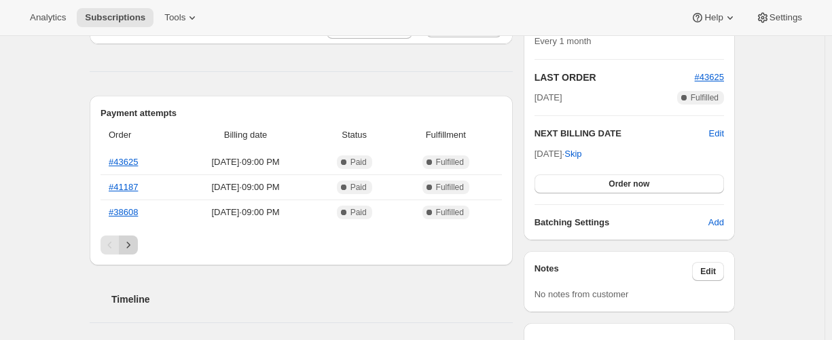
click at [136, 252] on button "Next" at bounding box center [128, 245] width 19 height 19
click at [135, 249] on icon "Next" at bounding box center [129, 245] width 14 height 14
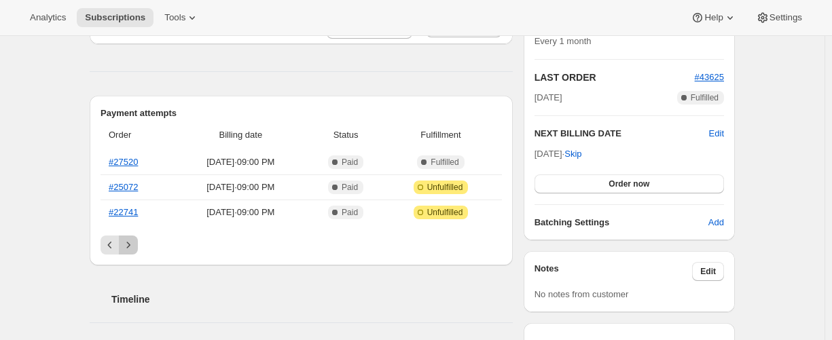
click at [126, 250] on icon "Next" at bounding box center [129, 245] width 14 height 14
click at [135, 240] on icon "Next" at bounding box center [129, 245] width 14 height 14
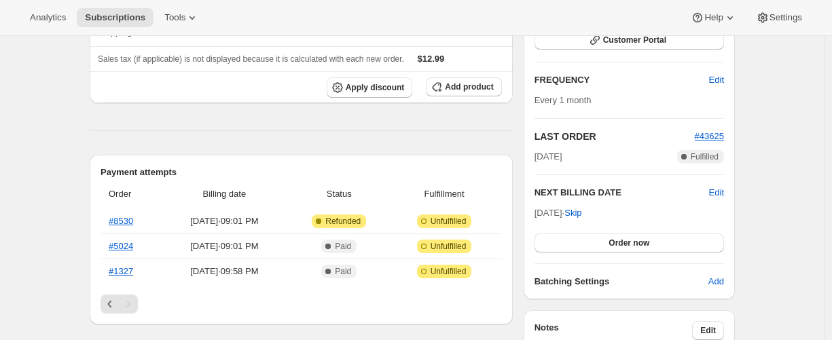
scroll to position [0, 0]
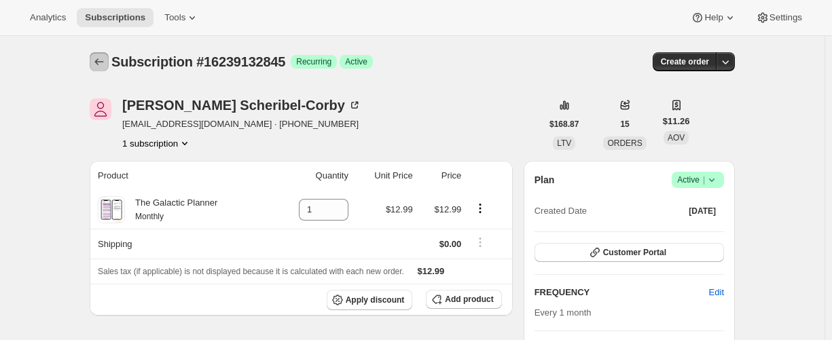
click at [99, 62] on icon "Subscriptions" at bounding box center [99, 61] width 9 height 7
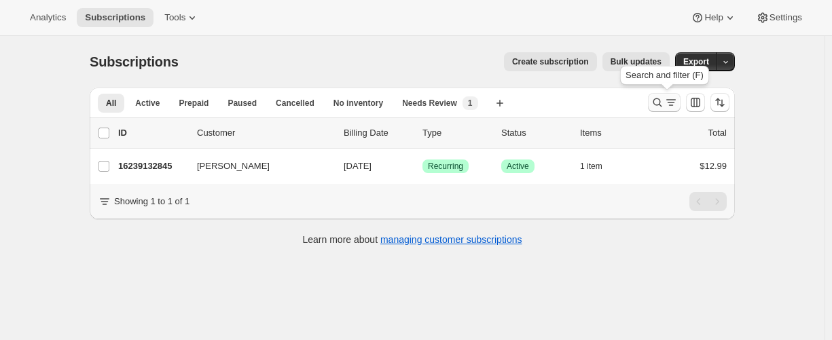
click at [654, 103] on icon "Search and filter results" at bounding box center [658, 103] width 14 height 14
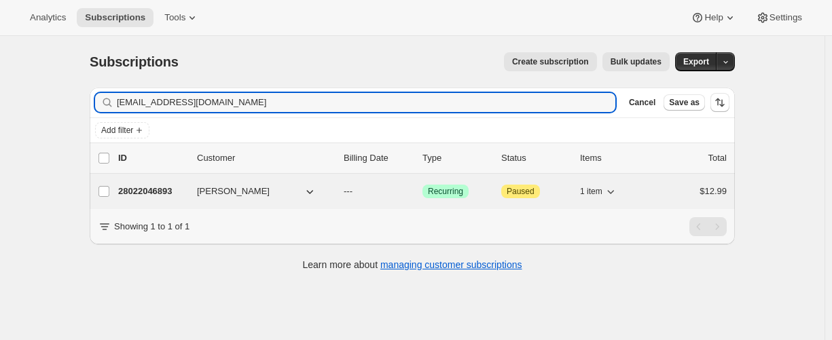
type input "[EMAIL_ADDRESS][DOMAIN_NAME]"
click at [149, 192] on p "28022046893" at bounding box center [152, 192] width 68 height 14
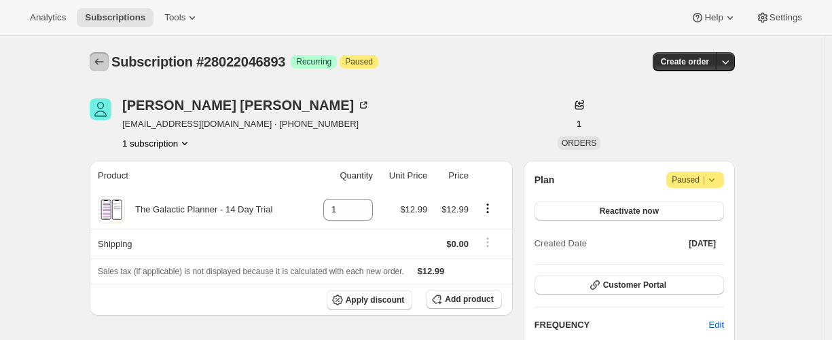
click at [106, 71] on button "Subscriptions" at bounding box center [99, 61] width 19 height 19
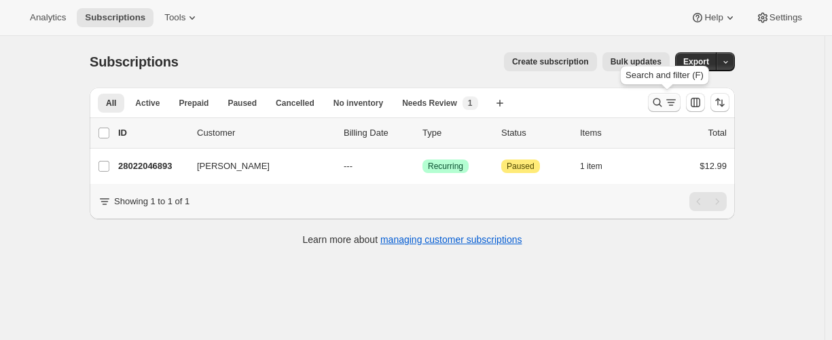
click at [659, 101] on icon "Search and filter results" at bounding box center [658, 103] width 14 height 14
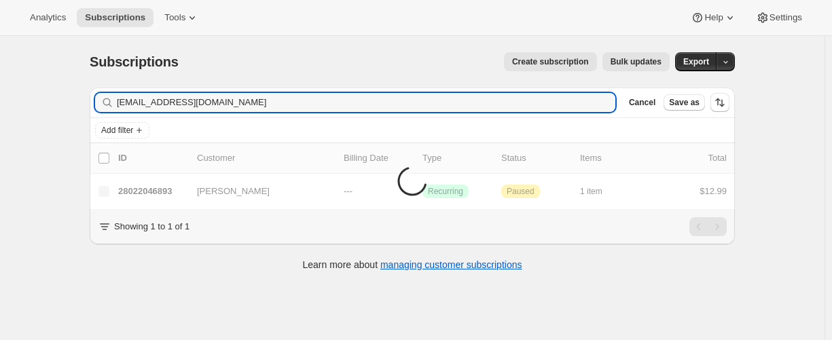
type input "[EMAIL_ADDRESS][DOMAIN_NAME]"
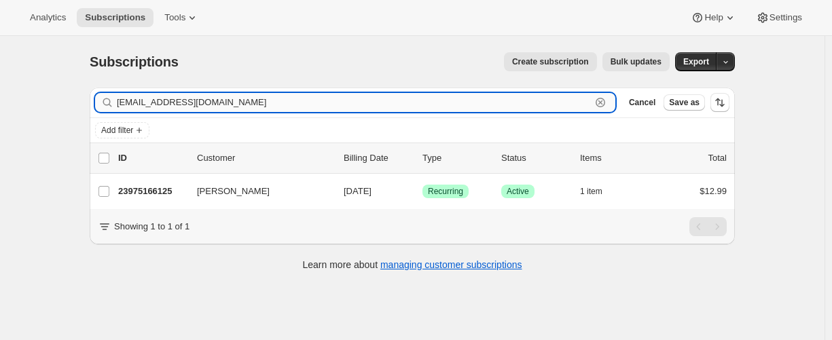
click at [264, 105] on input "[EMAIL_ADDRESS][DOMAIN_NAME]" at bounding box center [354, 102] width 474 height 19
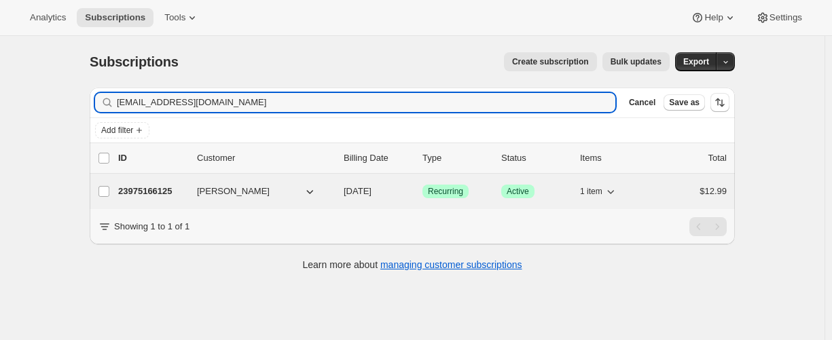
click at [143, 191] on p "23975166125" at bounding box center [152, 192] width 68 height 14
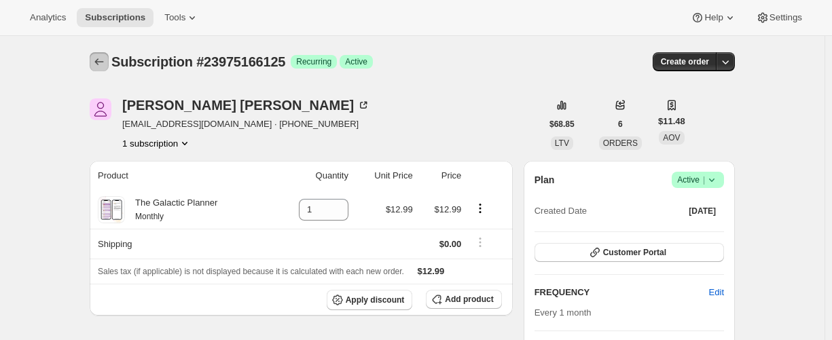
click at [103, 63] on icon "Subscriptions" at bounding box center [99, 62] width 14 height 14
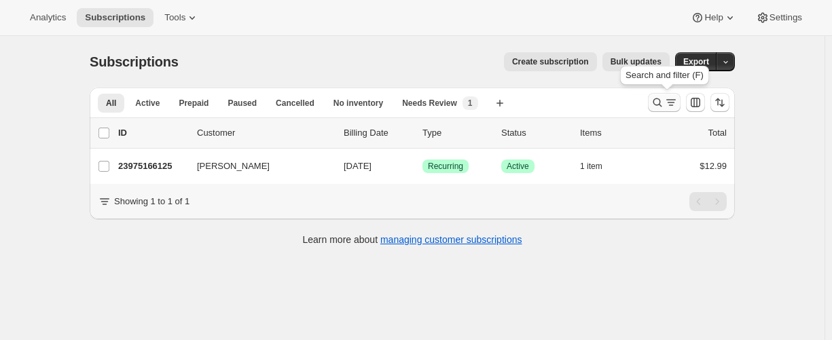
click at [657, 100] on icon "Search and filter results" at bounding box center [658, 103] width 14 height 14
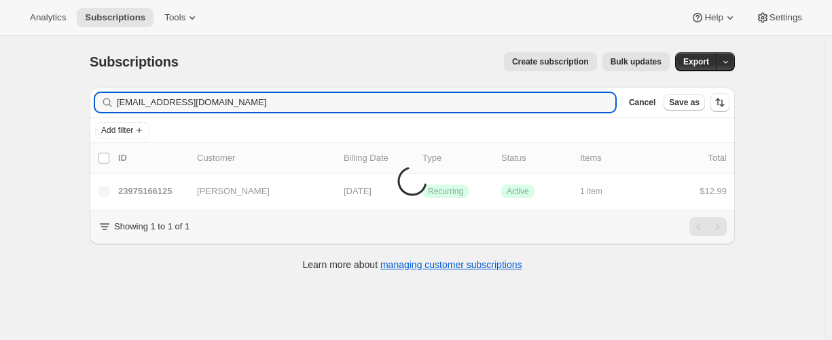
type input "[EMAIL_ADDRESS][DOMAIN_NAME]"
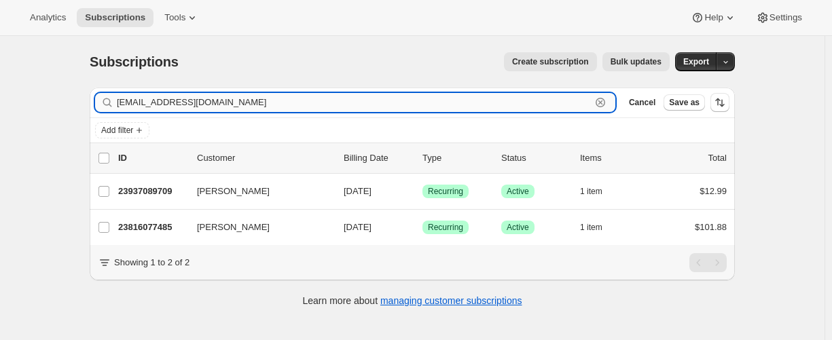
click at [268, 104] on input "[EMAIL_ADDRESS][DOMAIN_NAME]" at bounding box center [354, 102] width 474 height 19
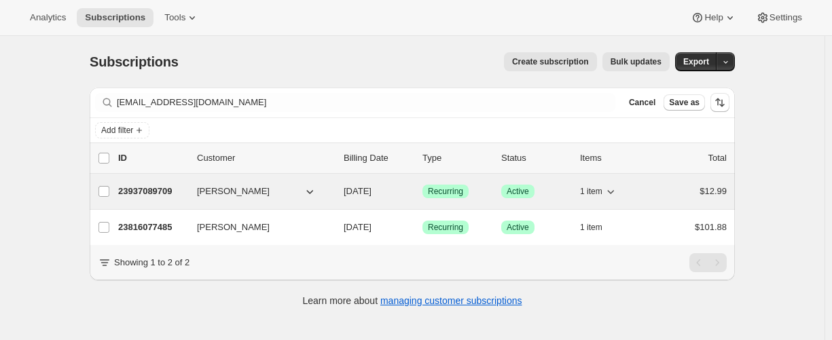
click at [151, 190] on p "23937089709" at bounding box center [152, 192] width 68 height 14
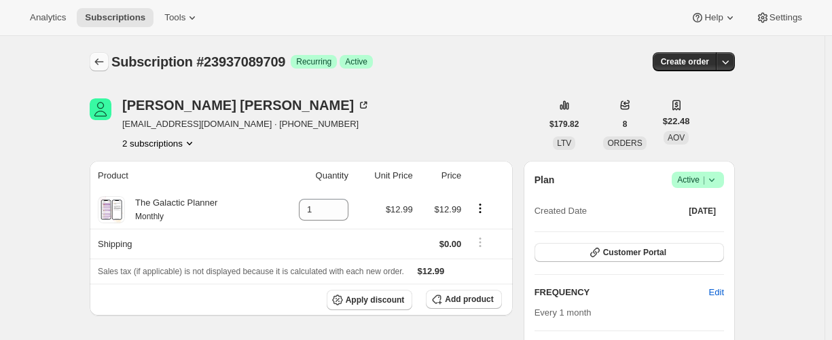
click at [106, 60] on icon "Subscriptions" at bounding box center [99, 62] width 14 height 14
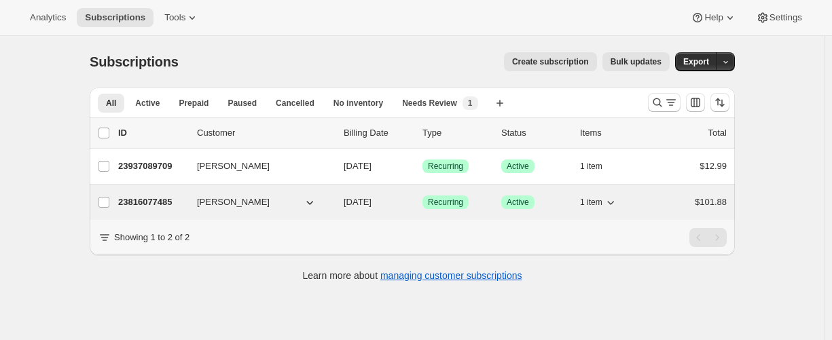
click at [158, 198] on p "23816077485" at bounding box center [152, 203] width 68 height 14
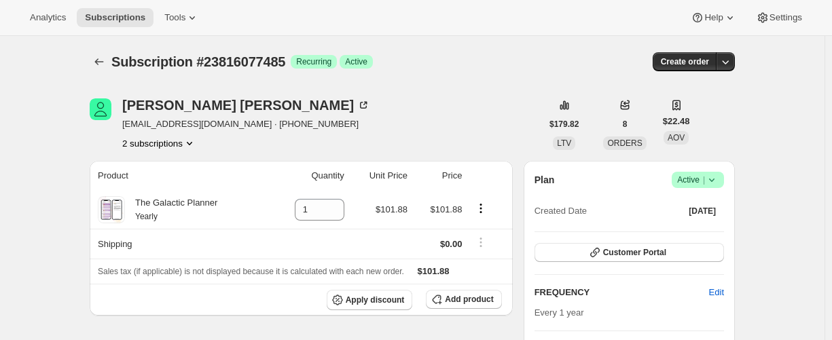
click at [156, 140] on button "2 subscriptions" at bounding box center [159, 144] width 74 height 14
click at [137, 198] on span "23937089709" at bounding box center [161, 192] width 94 height 14
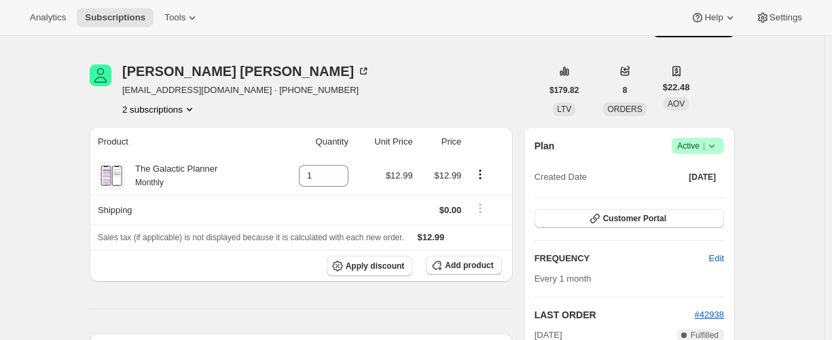
scroll to position [340, 0]
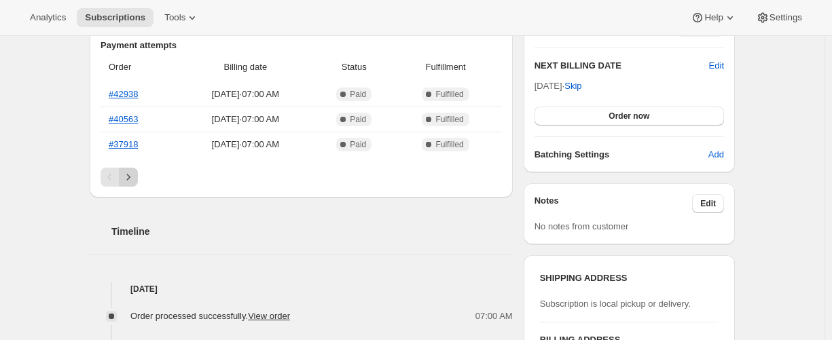
click at [132, 173] on icon "Next" at bounding box center [129, 178] width 14 height 14
click at [131, 178] on div "Pagination" at bounding box center [128, 177] width 19 height 19
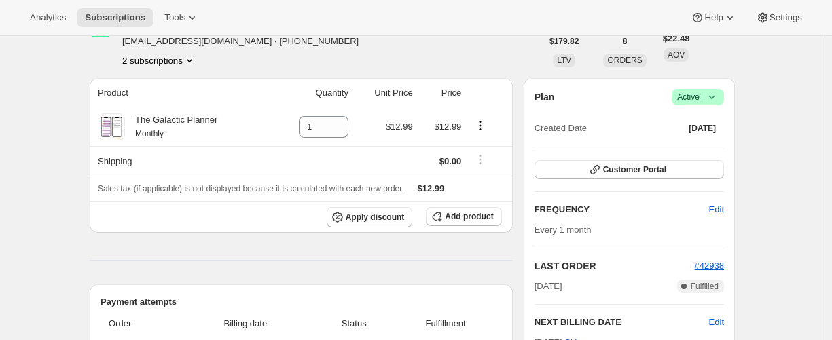
scroll to position [0, 0]
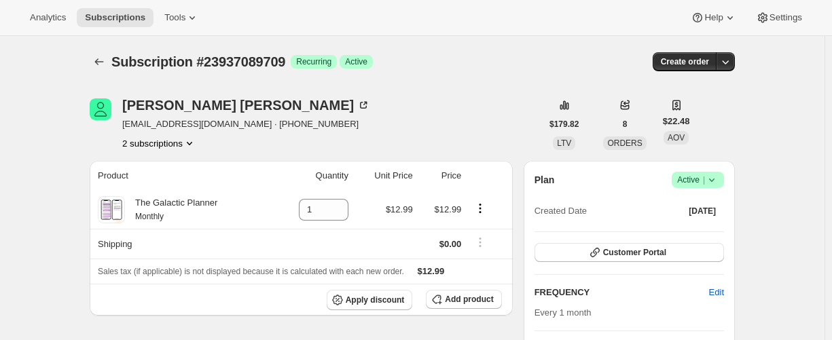
click at [146, 147] on button "2 subscriptions" at bounding box center [159, 144] width 74 height 14
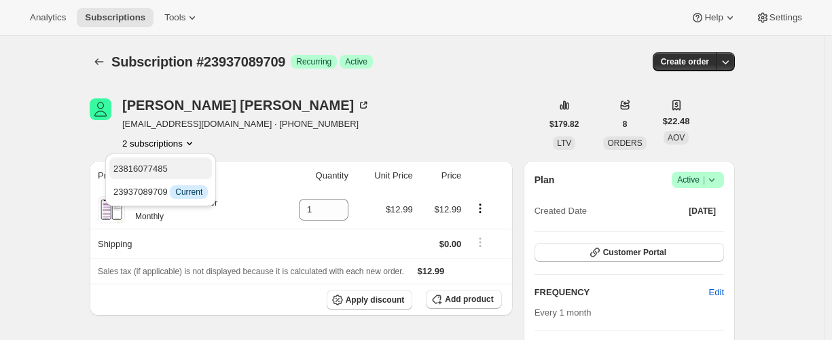
click at [148, 175] on span "23816077485" at bounding box center [160, 169] width 94 height 14
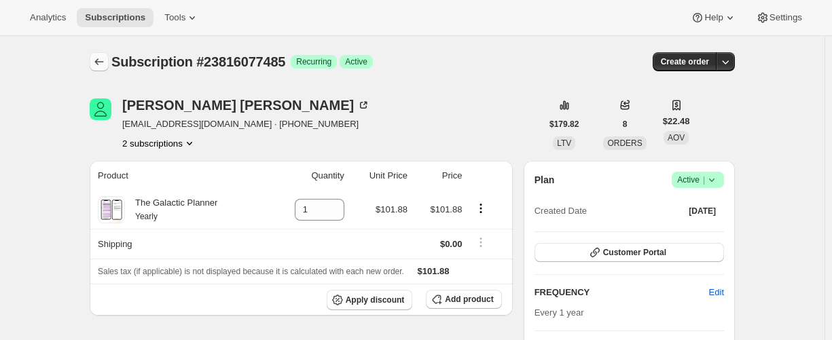
click at [99, 67] on icon "Subscriptions" at bounding box center [99, 62] width 14 height 14
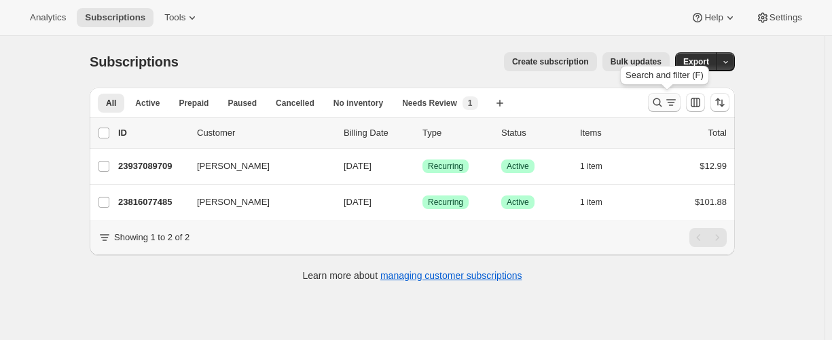
click at [662, 102] on icon "Search and filter results" at bounding box center [658, 103] width 14 height 14
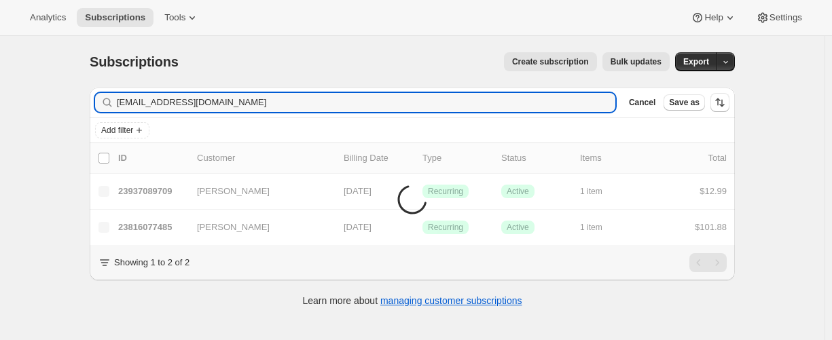
type input "[EMAIL_ADDRESS][DOMAIN_NAME]"
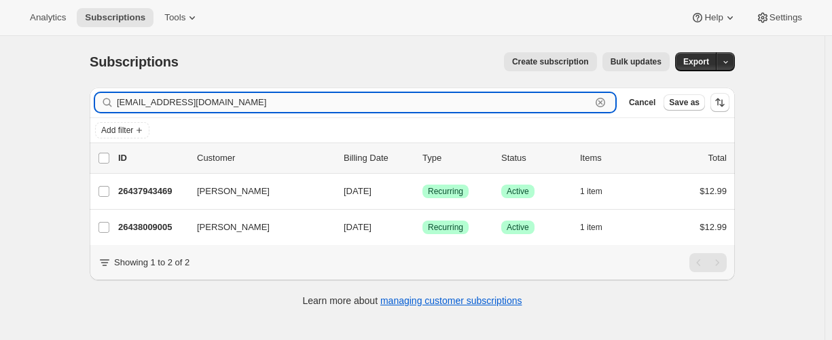
click at [206, 99] on input "[EMAIL_ADDRESS][DOMAIN_NAME]" at bounding box center [354, 102] width 474 height 19
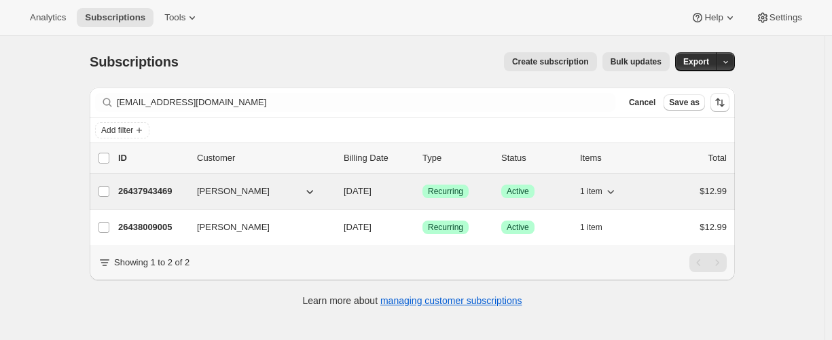
click at [151, 191] on p "26437943469" at bounding box center [152, 192] width 68 height 14
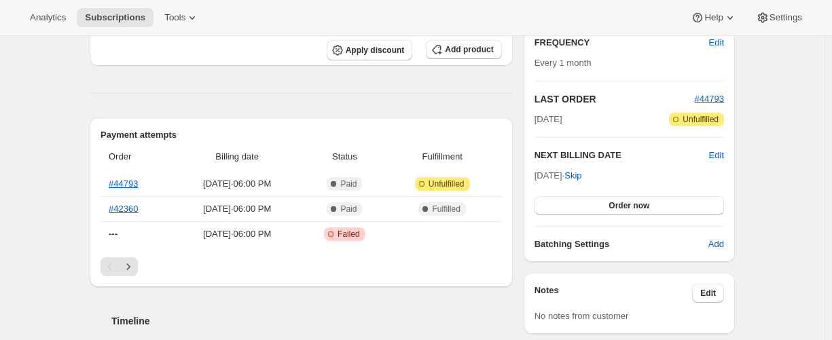
scroll to position [272, 0]
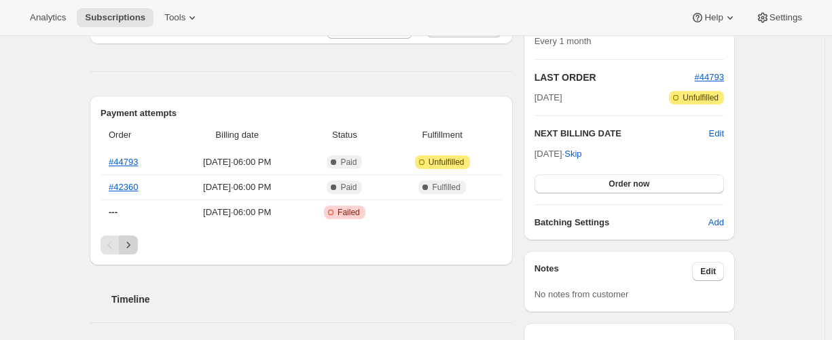
click at [130, 243] on icon "Next" at bounding box center [129, 245] width 14 height 14
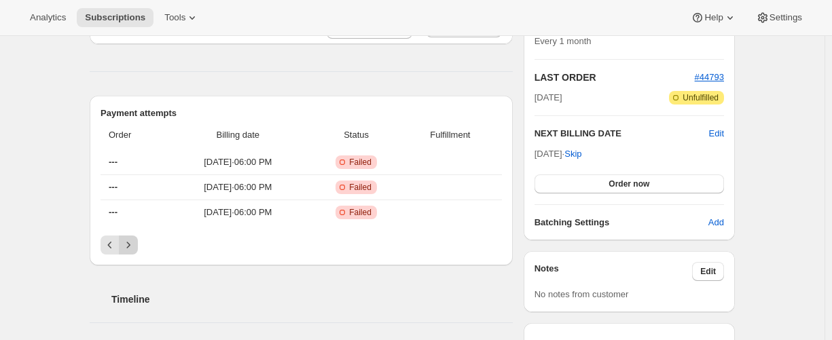
click at [130, 245] on icon "Next" at bounding box center [129, 245] width 14 height 14
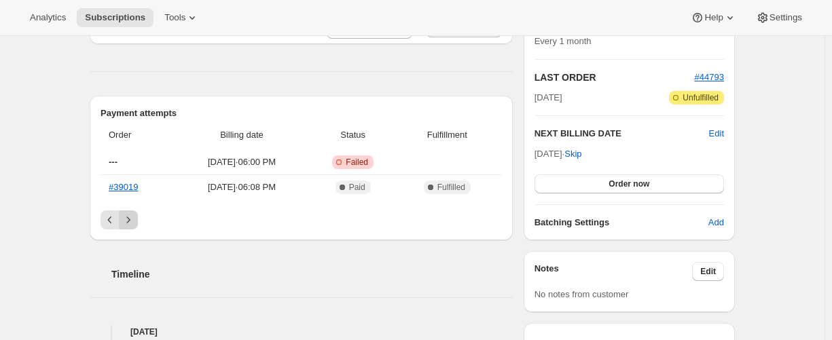
click at [130, 245] on div "Timeline" at bounding box center [301, 260] width 423 height 41
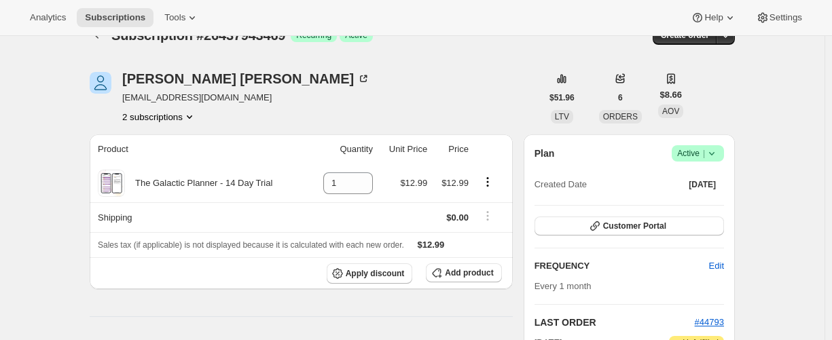
scroll to position [0, 0]
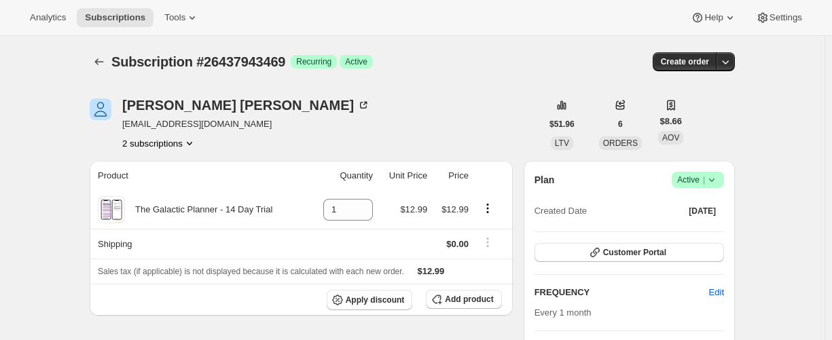
click at [147, 147] on button "2 subscriptions" at bounding box center [159, 144] width 74 height 14
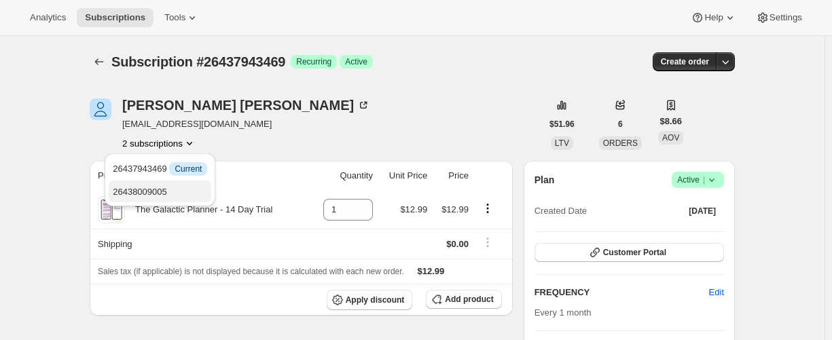
click at [142, 190] on span "26438009005" at bounding box center [140, 192] width 54 height 10
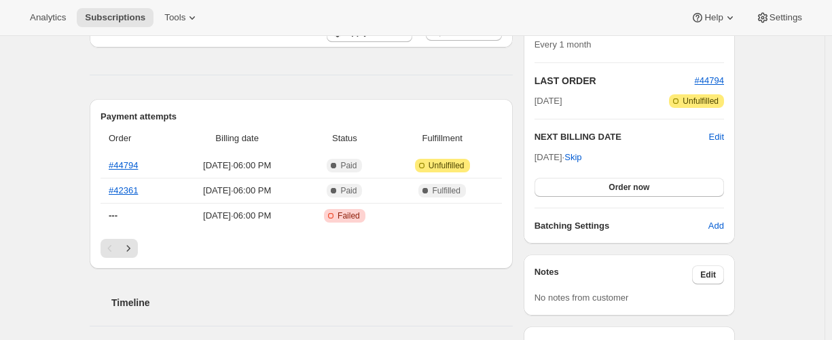
scroll to position [272, 0]
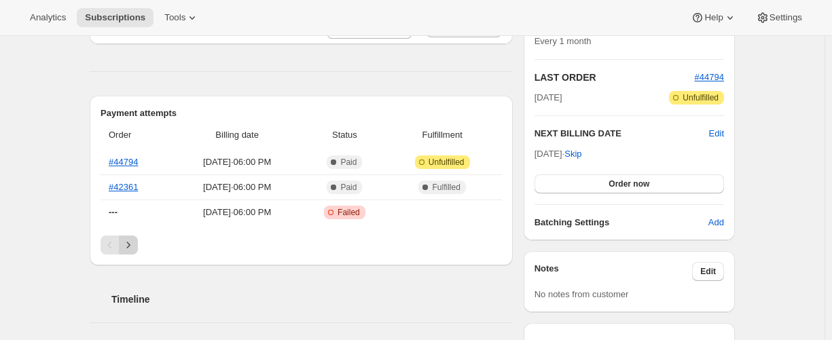
click at [133, 241] on icon "Next" at bounding box center [129, 245] width 14 height 14
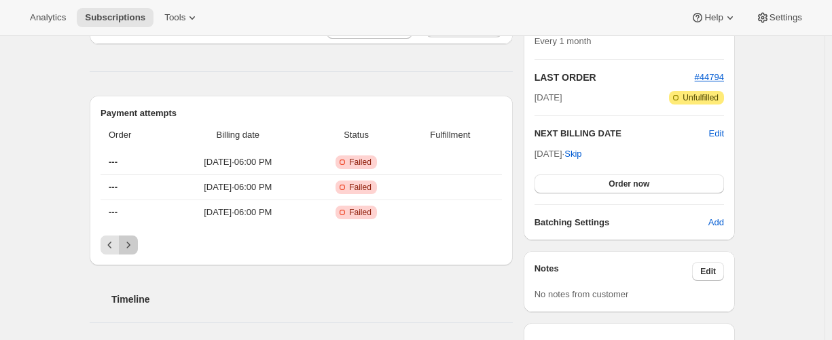
click at [135, 239] on icon "Next" at bounding box center [129, 245] width 14 height 14
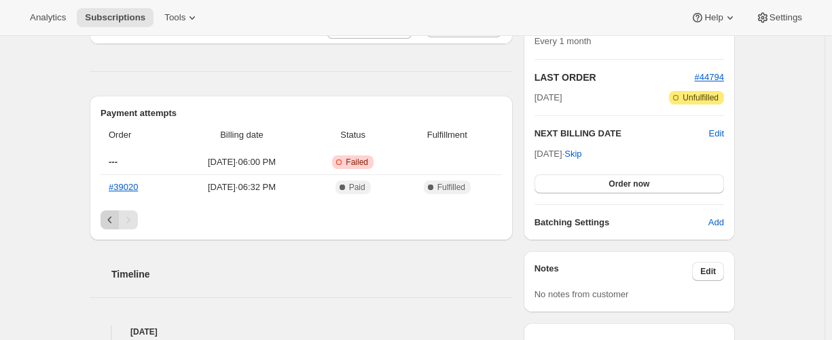
click at [117, 219] on icon "Previous" at bounding box center [110, 220] width 14 height 14
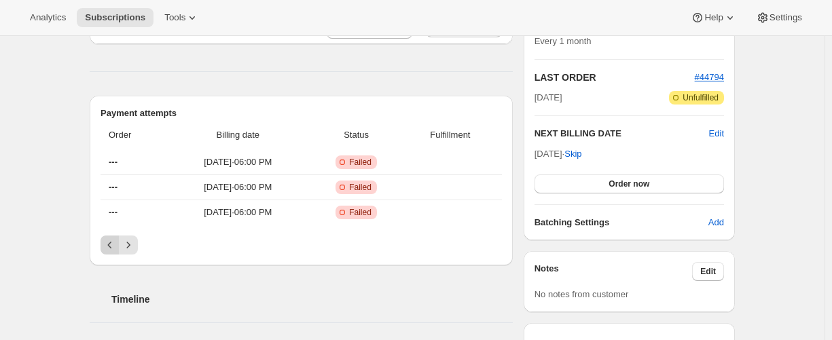
click at [117, 240] on icon "Previous" at bounding box center [110, 245] width 14 height 14
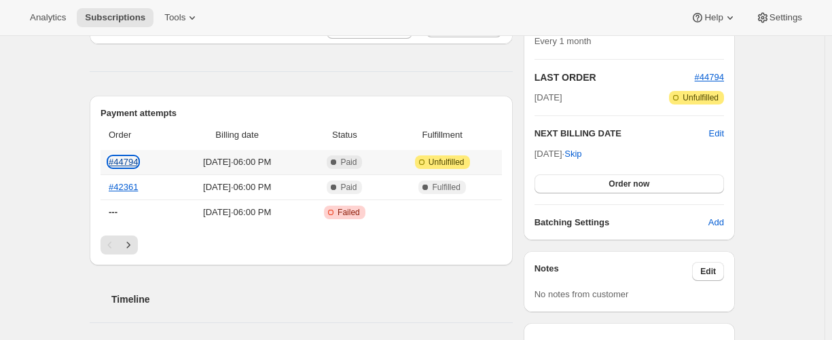
click at [122, 159] on link "#44794" at bounding box center [123, 162] width 29 height 10
click at [131, 190] on link "#42361" at bounding box center [123, 187] width 29 height 10
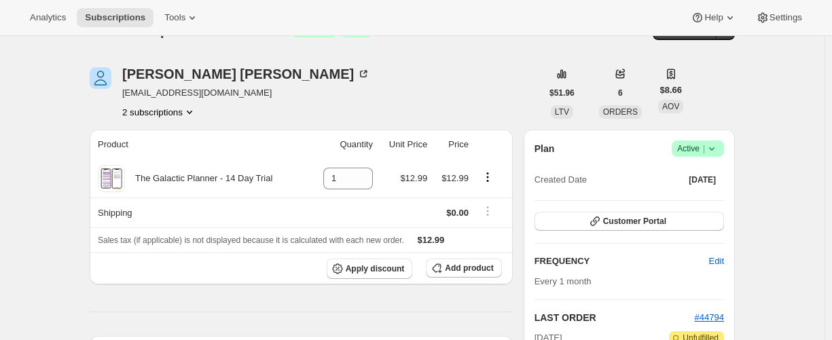
scroll to position [0, 0]
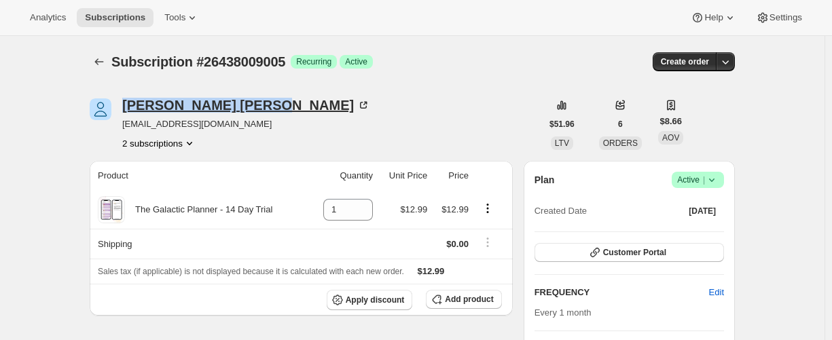
drag, startPoint x: 124, startPoint y: 102, endPoint x: 251, endPoint y: 102, distance: 127.0
click at [251, 102] on div "[PERSON_NAME] [EMAIL_ADDRESS][DOMAIN_NAME] 2 subscriptions" at bounding box center [316, 125] width 452 height 52
copy div "[PERSON_NAME]"
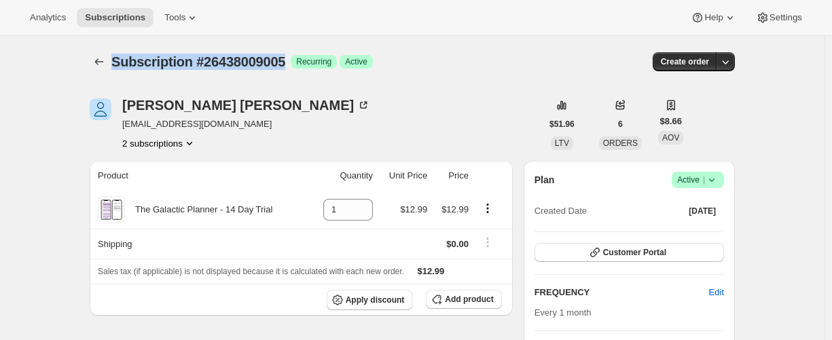
drag, startPoint x: 117, startPoint y: 65, endPoint x: 306, endPoint y: 67, distance: 189.6
click at [285, 67] on span "Subscription #26438009005" at bounding box center [198, 61] width 174 height 15
copy span "Subscription #26438009005"
click at [188, 141] on button "2 subscriptions" at bounding box center [159, 144] width 74 height 14
click at [191, 147] on icon "Product actions" at bounding box center [190, 144] width 14 height 14
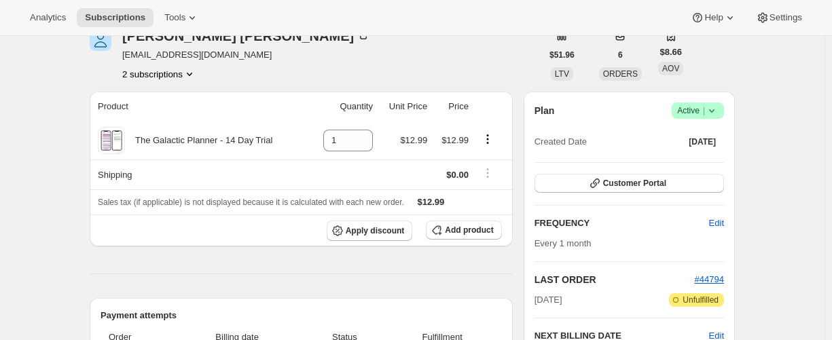
scroll to position [68, 0]
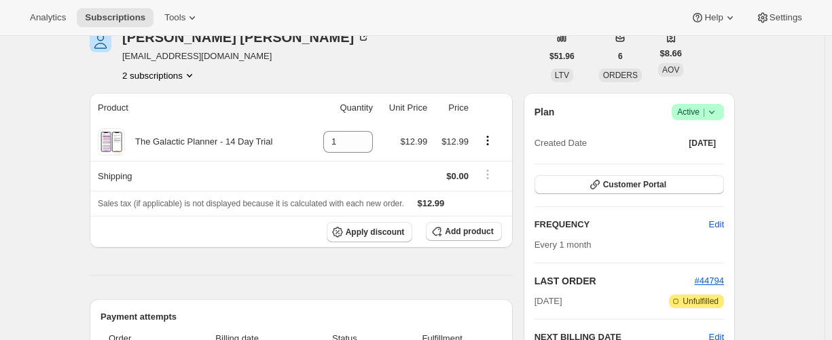
click at [172, 72] on button "2 subscriptions" at bounding box center [159, 76] width 74 height 14
click at [177, 101] on span "26437943469" at bounding box center [160, 101] width 94 height 14
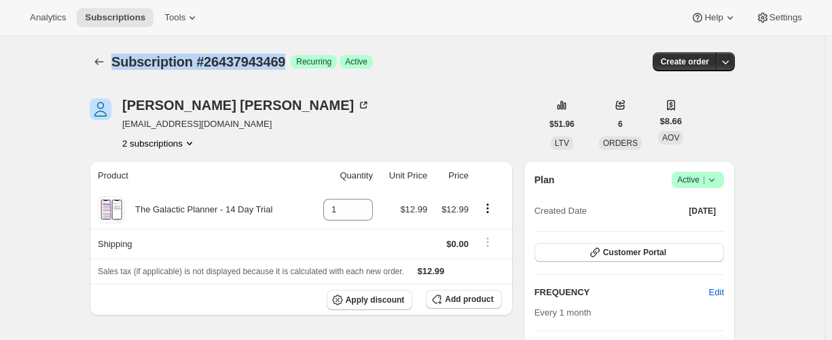
drag, startPoint x: 117, startPoint y: 63, endPoint x: 303, endPoint y: 65, distance: 186.2
click at [285, 65] on span "Subscription #26437943469" at bounding box center [198, 61] width 174 height 15
copy span "Subscription #26437943469"
click at [162, 147] on button "2 subscriptions" at bounding box center [159, 144] width 74 height 14
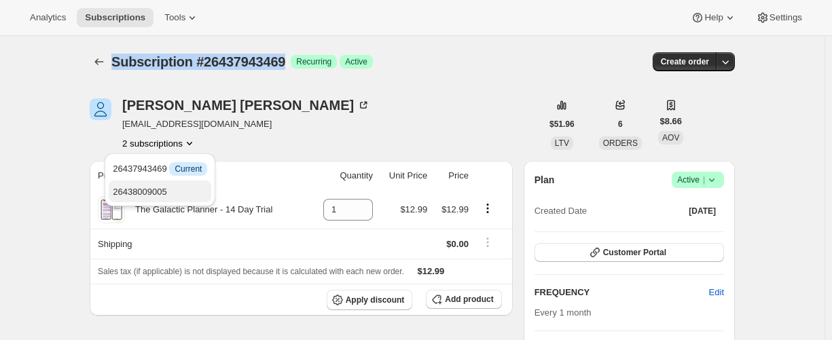
click at [157, 198] on span "26438009005" at bounding box center [160, 192] width 94 height 14
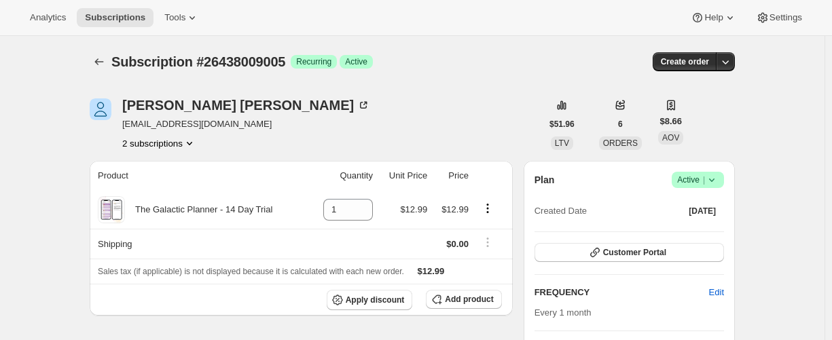
click at [708, 174] on span "Active |" at bounding box center [697, 180] width 41 height 14
click at [717, 233] on span "Cancel subscription" at bounding box center [696, 230] width 77 height 10
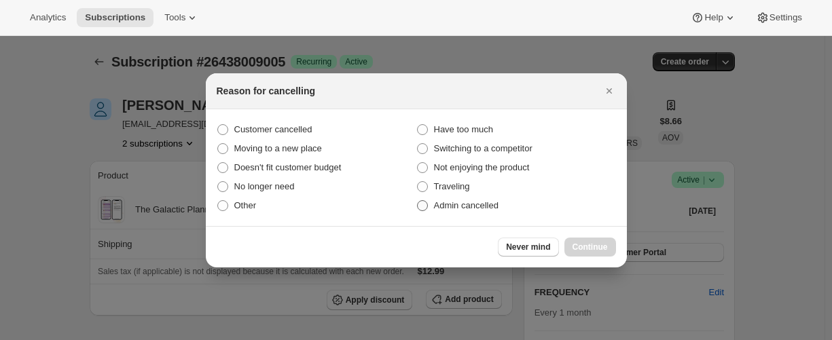
click at [447, 209] on span "Admin cancelled" at bounding box center [466, 205] width 65 height 10
click at [418, 201] on input "Admin cancelled" at bounding box center [417, 200] width 1 height 1
radio input "true"
click at [581, 245] on span "Continue" at bounding box center [590, 247] width 35 height 11
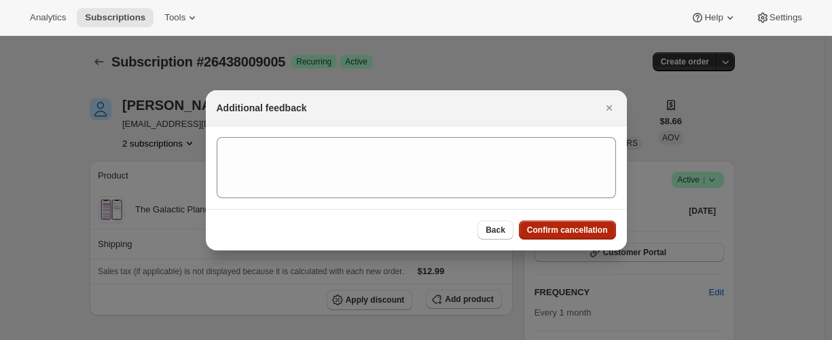
click at [565, 232] on span "Confirm cancellation" at bounding box center [567, 230] width 81 height 11
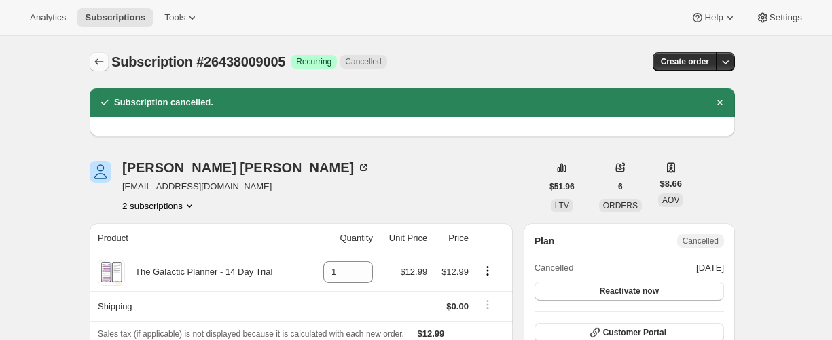
click at [98, 65] on icon "Subscriptions" at bounding box center [99, 62] width 14 height 14
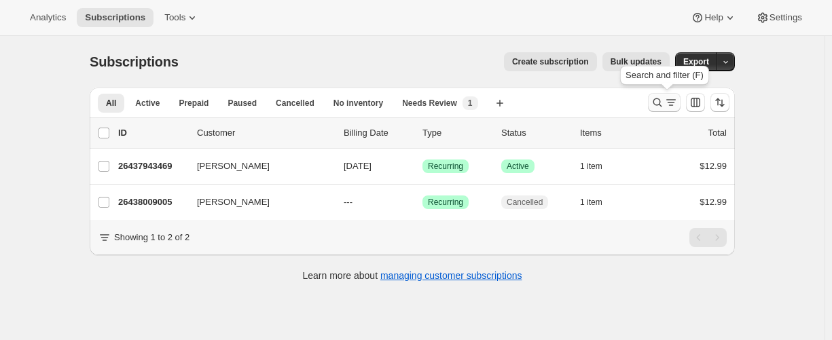
click at [662, 101] on icon "Search and filter results" at bounding box center [658, 103] width 14 height 14
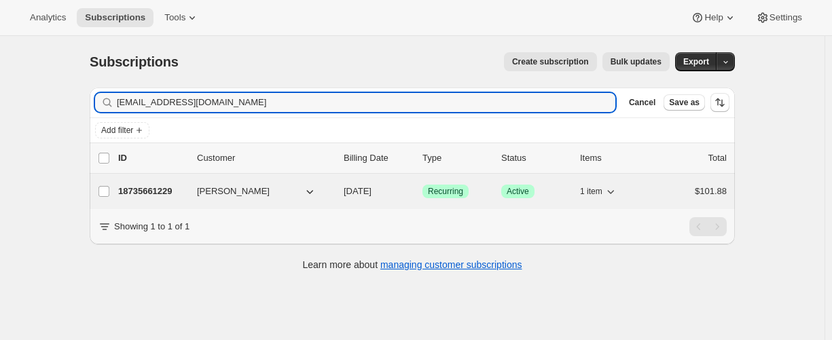
type input "[EMAIL_ADDRESS][DOMAIN_NAME]"
click at [150, 189] on p "18735661229" at bounding box center [152, 192] width 68 height 14
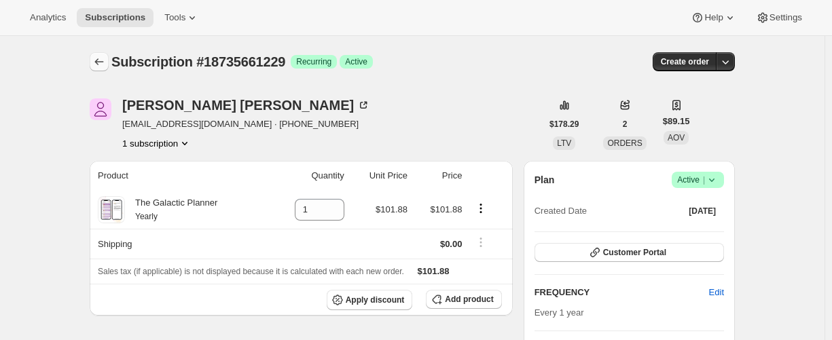
click at [103, 70] on button "Subscriptions" at bounding box center [99, 61] width 19 height 19
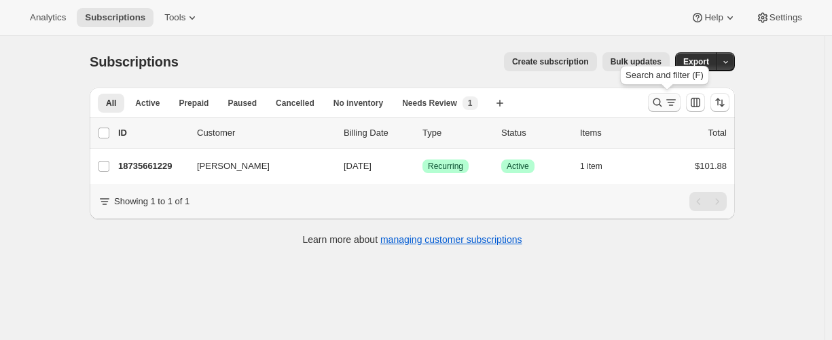
click at [654, 103] on icon "Search and filter results" at bounding box center [658, 103] width 14 height 14
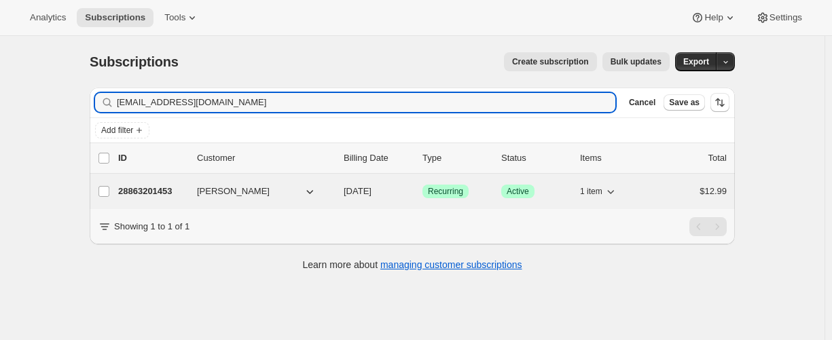
type input "[EMAIL_ADDRESS][DOMAIN_NAME]"
click at [143, 193] on p "28863201453" at bounding box center [152, 192] width 68 height 14
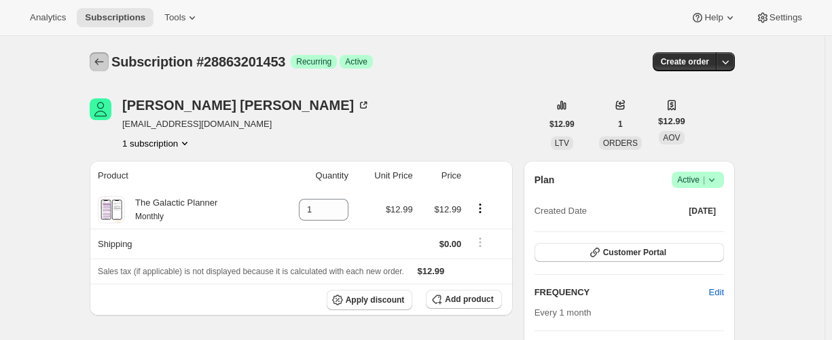
click at [96, 60] on icon "Subscriptions" at bounding box center [99, 62] width 14 height 14
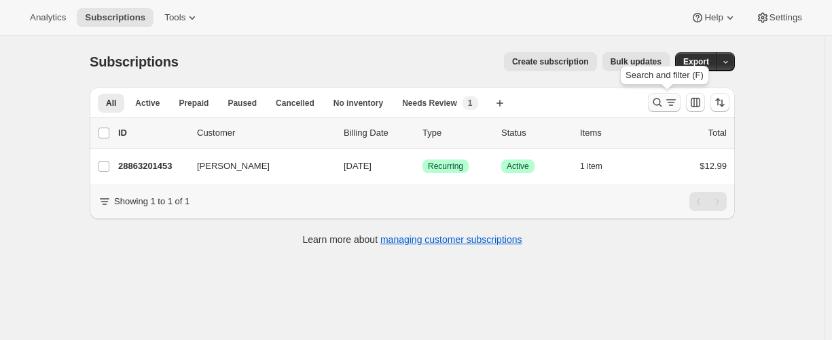
click at [656, 107] on icon "Search and filter results" at bounding box center [658, 103] width 14 height 14
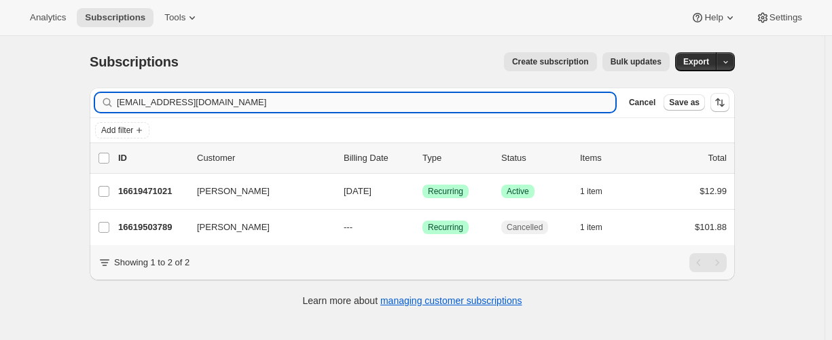
click at [262, 107] on input "[EMAIL_ADDRESS][DOMAIN_NAME]" at bounding box center [366, 102] width 499 height 19
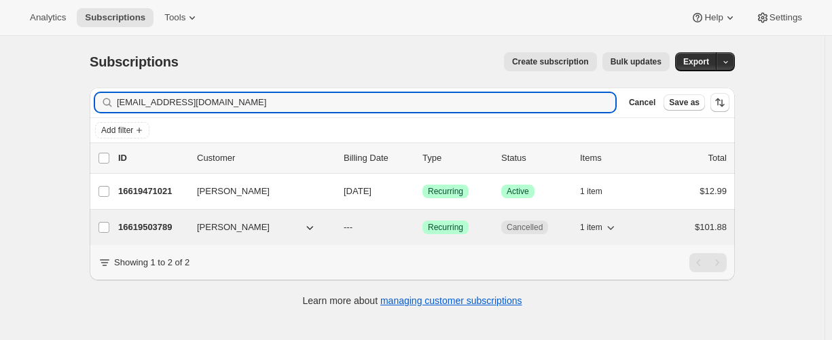
type input "[EMAIL_ADDRESS][DOMAIN_NAME]"
click at [147, 224] on p "16619503789" at bounding box center [152, 228] width 68 height 14
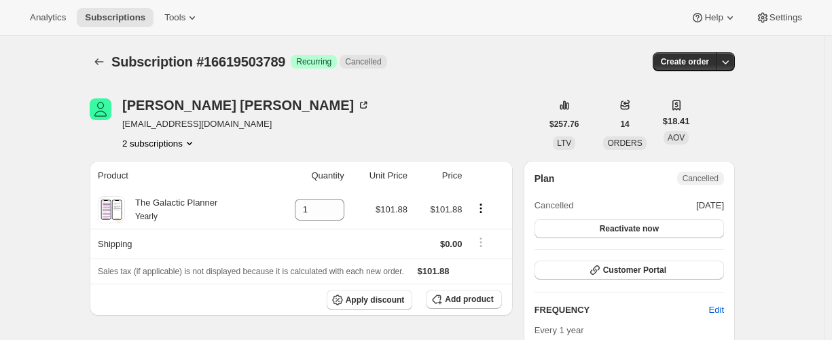
click at [153, 139] on button "2 subscriptions" at bounding box center [159, 144] width 74 height 14
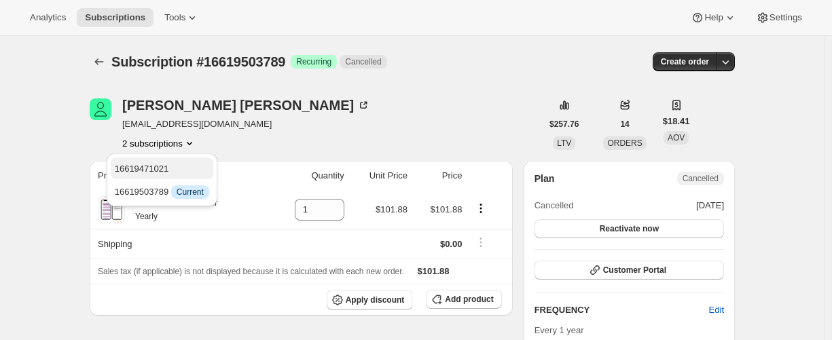
click at [143, 171] on span "16619471021" at bounding box center [142, 169] width 54 height 10
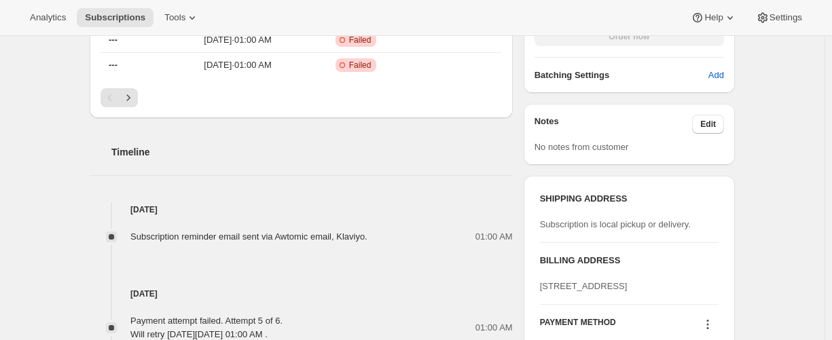
scroll to position [543, 0]
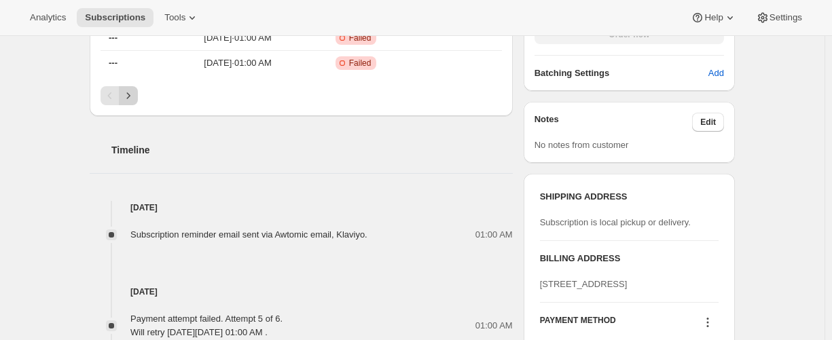
click at [141, 101] on div "Pagination" at bounding box center [301, 95] width 401 height 19
drag, startPoint x: 137, startPoint y: 100, endPoint x: 126, endPoint y: 101, distance: 10.2
click at [135, 100] on icon "Next" at bounding box center [129, 96] width 14 height 14
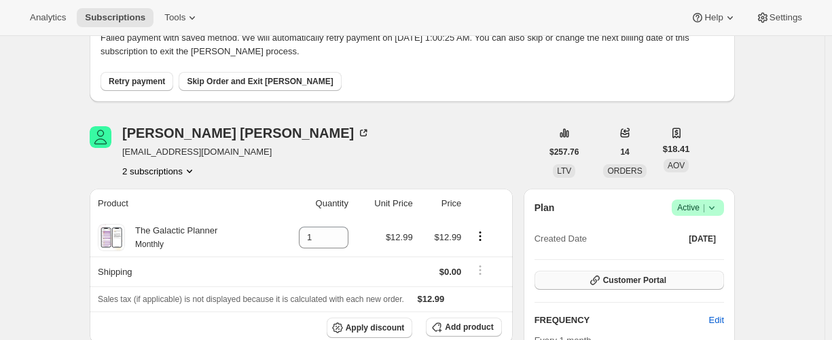
scroll to position [136, 0]
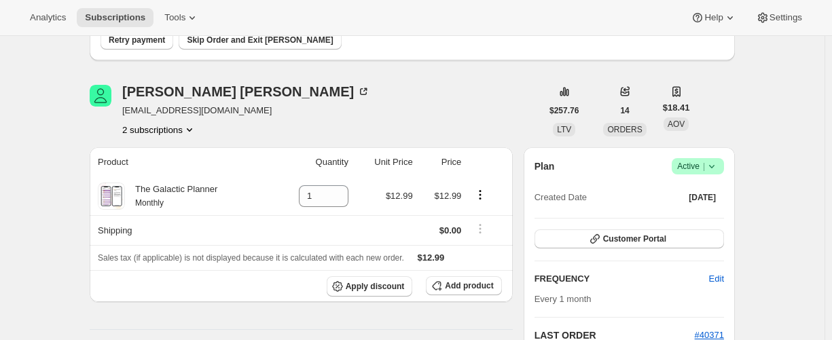
click at [717, 170] on icon at bounding box center [712, 167] width 14 height 14
click at [699, 216] on span "Cancel subscription" at bounding box center [696, 216] width 77 height 10
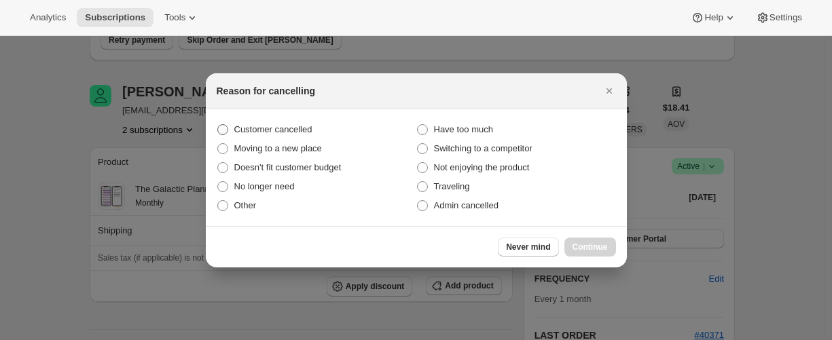
click at [248, 130] on span "Customer cancelled" at bounding box center [273, 129] width 78 height 10
click at [218, 125] on input "Customer cancelled" at bounding box center [217, 124] width 1 height 1
radio input "true"
click at [584, 246] on span "Continue" at bounding box center [590, 247] width 35 height 11
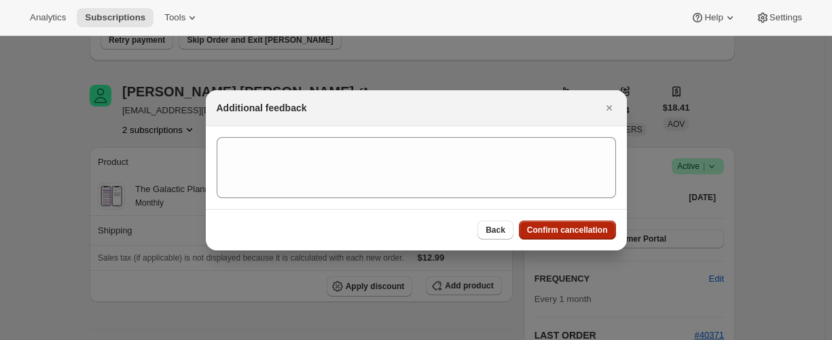
click at [565, 230] on span "Confirm cancellation" at bounding box center [567, 230] width 81 height 11
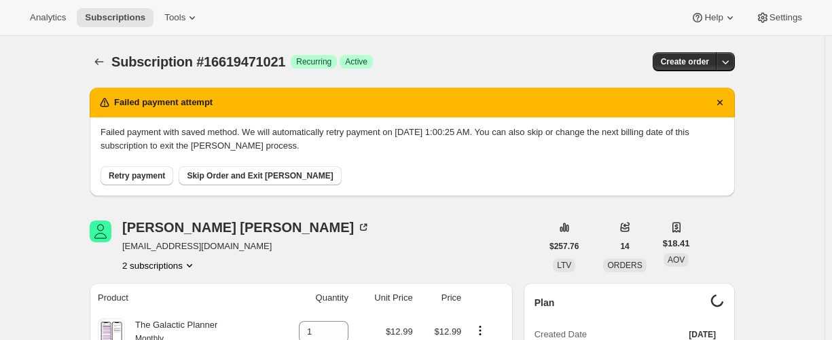
scroll to position [136, 0]
